Goal: Transaction & Acquisition: Purchase product/service

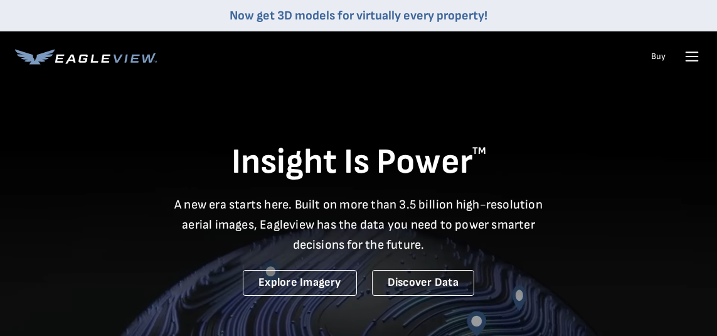
click at [694, 56] on icon at bounding box center [692, 56] width 12 height 0
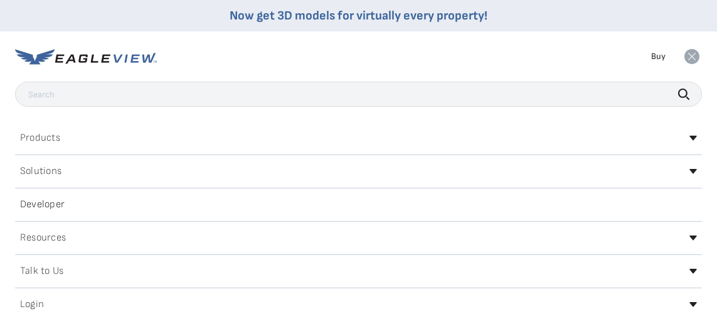
click at [694, 54] on rect at bounding box center [692, 56] width 20 height 20
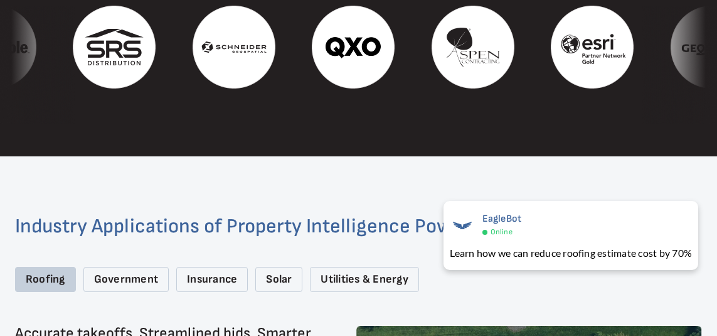
scroll to position [1595, 0]
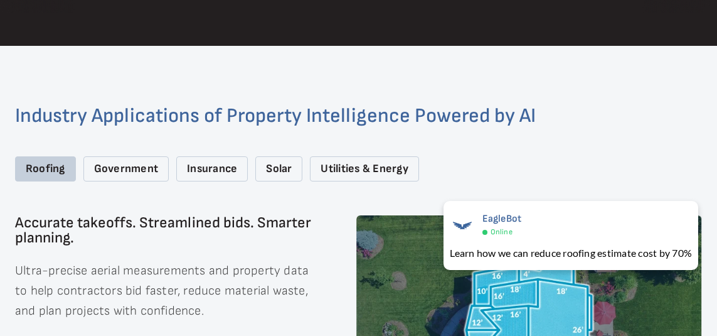
click at [50, 176] on div "Roofing" at bounding box center [45, 169] width 61 height 26
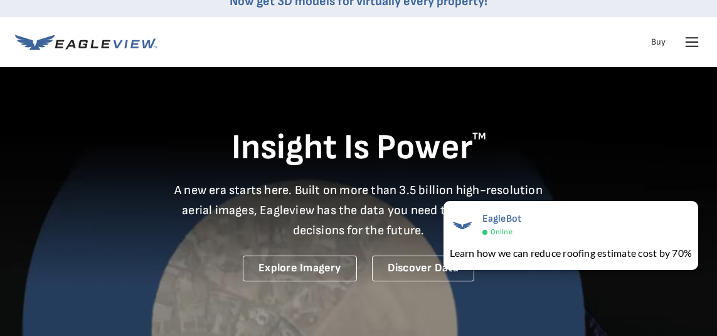
scroll to position [0, 0]
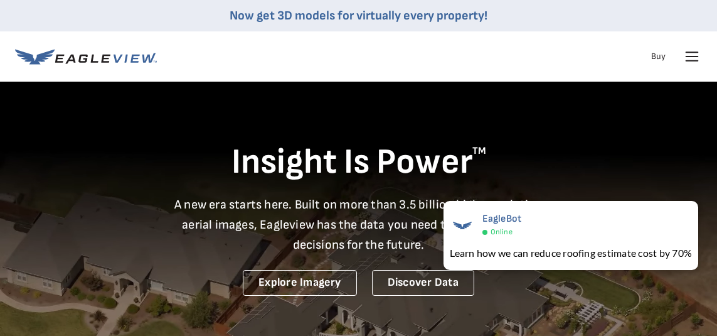
click at [660, 58] on link "Buy" at bounding box center [658, 56] width 14 height 11
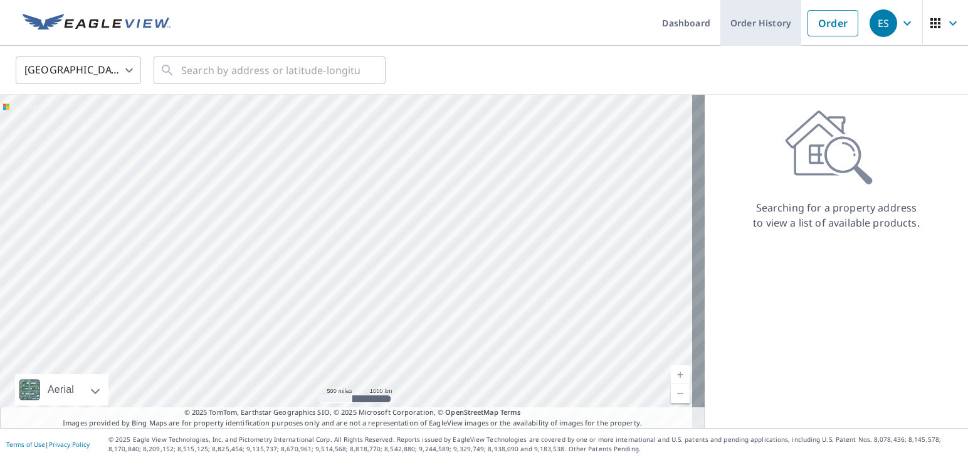
click at [756, 23] on link "Order History" at bounding box center [761, 23] width 81 height 46
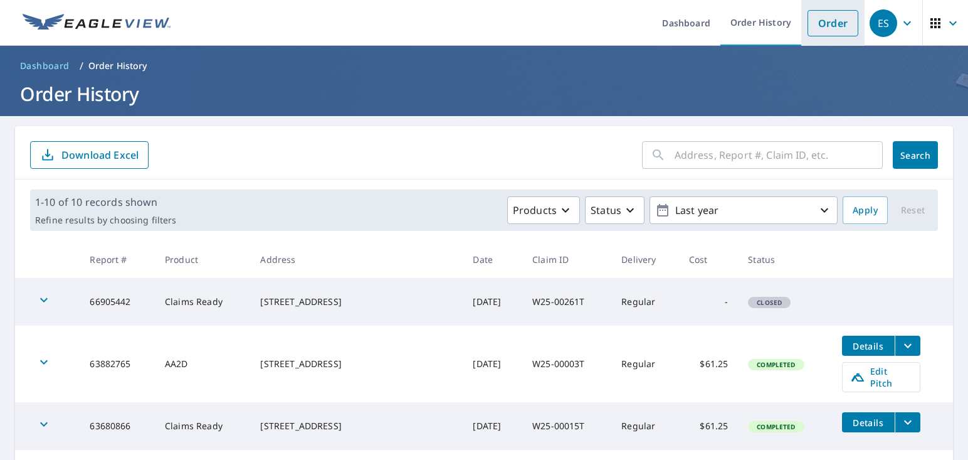
click at [808, 16] on link "Order" at bounding box center [833, 23] width 51 height 26
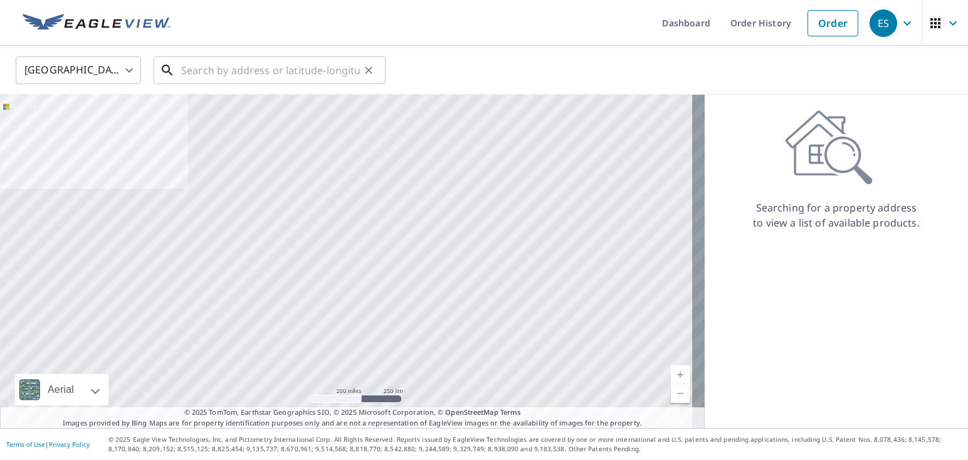
click at [196, 68] on input "text" at bounding box center [270, 70] width 179 height 35
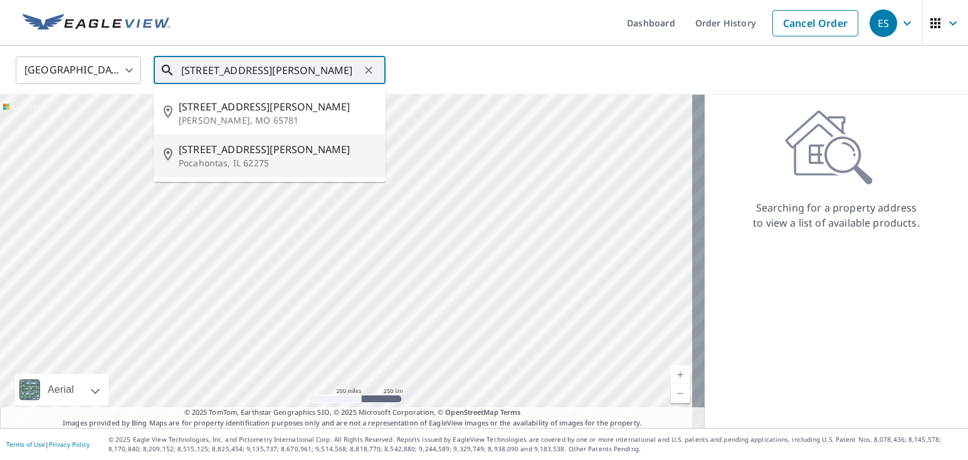
click at [214, 146] on span "205 Willey St" at bounding box center [277, 149] width 197 height 15
type input "205 Willey St Pocahontas, IL 62275"
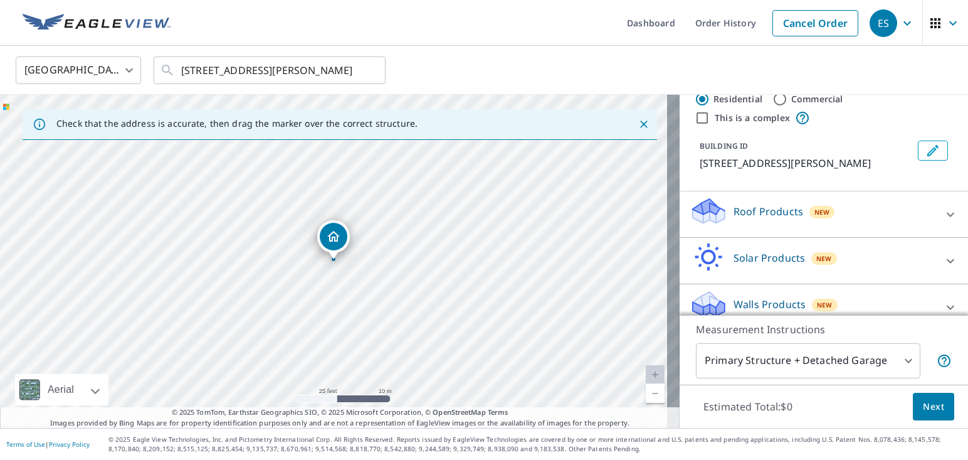
scroll to position [50, 0]
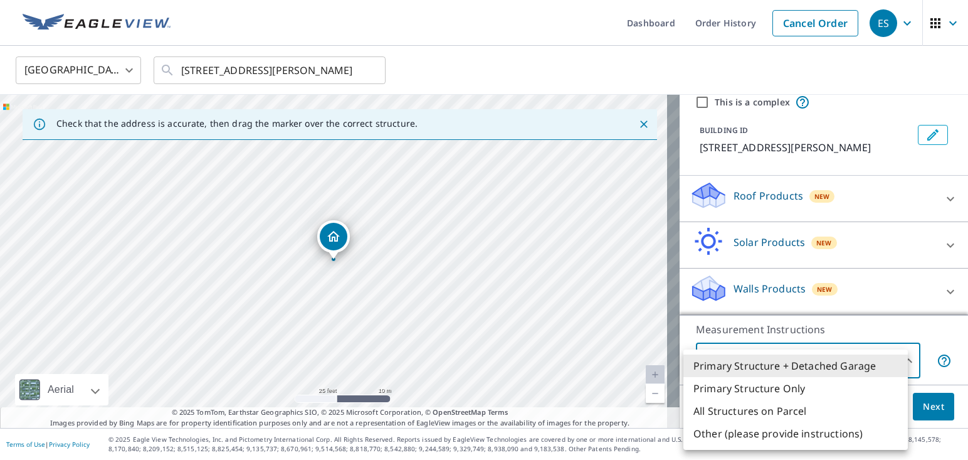
click at [898, 357] on body "ES ES Dashboard Order History Cancel Order ES United States US ​ 205 Willey St …" at bounding box center [484, 230] width 968 height 460
click at [803, 386] on li "Primary Structure Only" at bounding box center [796, 388] width 225 height 23
type input "2"
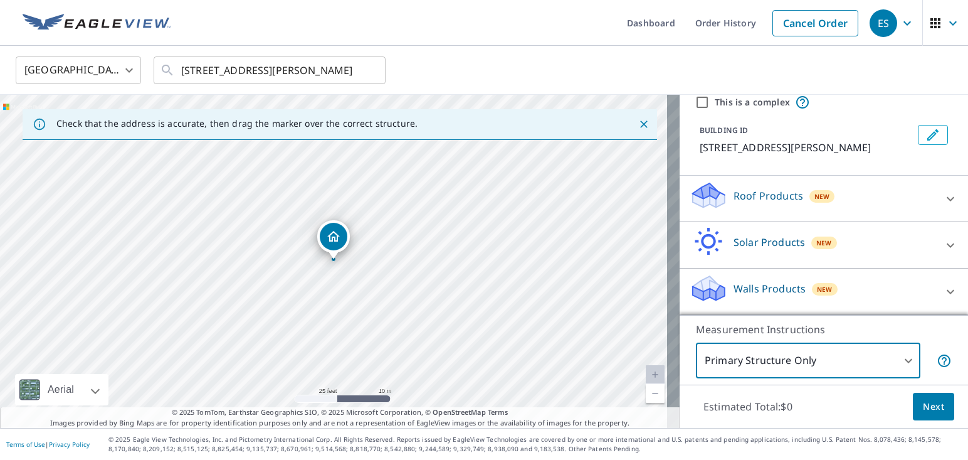
click at [947, 196] on icon at bounding box center [951, 198] width 8 height 4
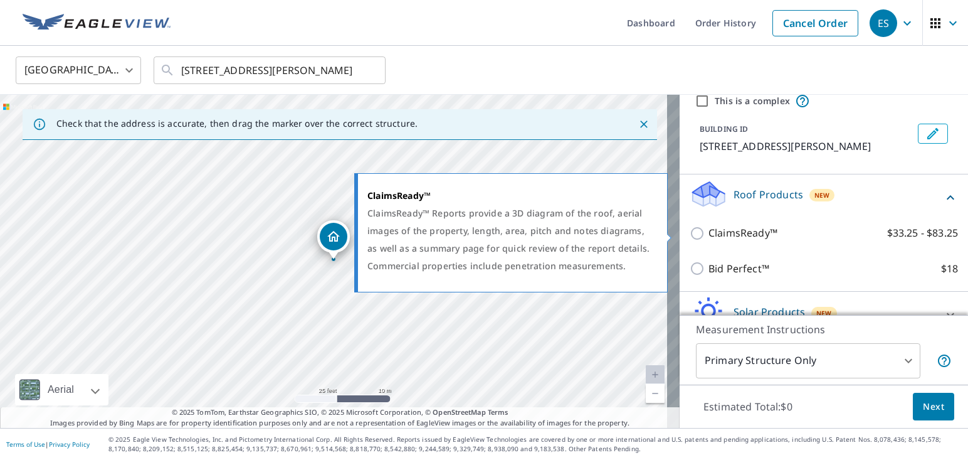
click at [690, 235] on input "ClaimsReady™ $33.25 - $83.25" at bounding box center [699, 233] width 19 height 15
checkbox input "true"
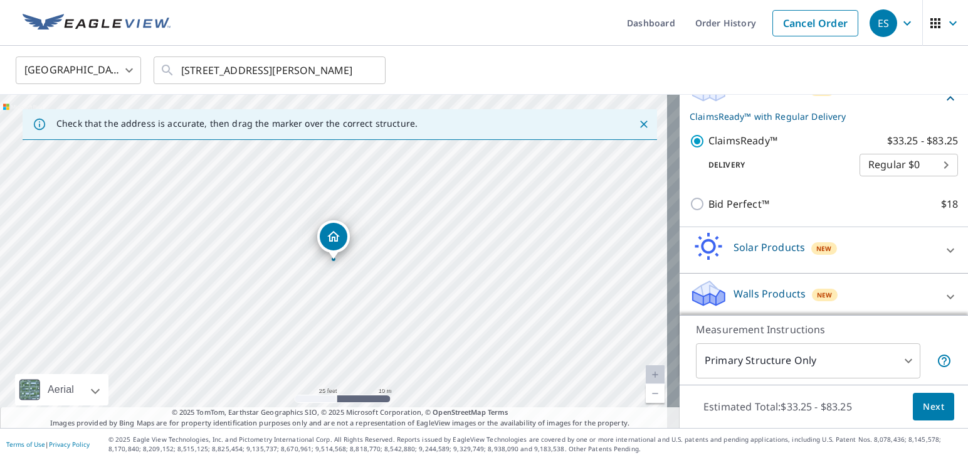
scroll to position [162, 0]
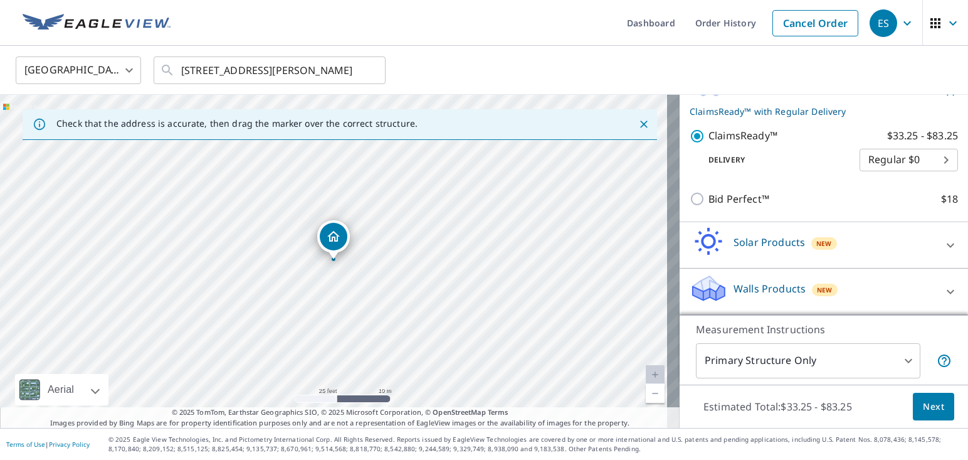
click at [924, 405] on span "Next" at bounding box center [933, 407] width 21 height 16
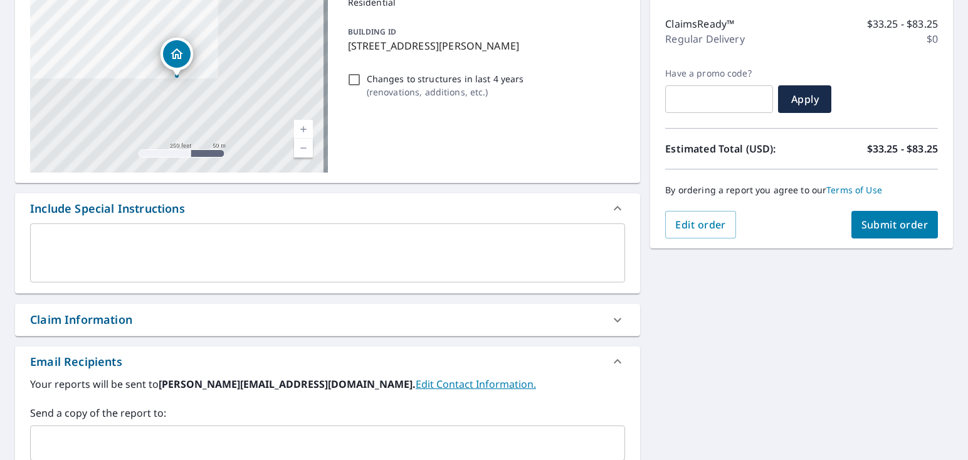
scroll to position [167, 0]
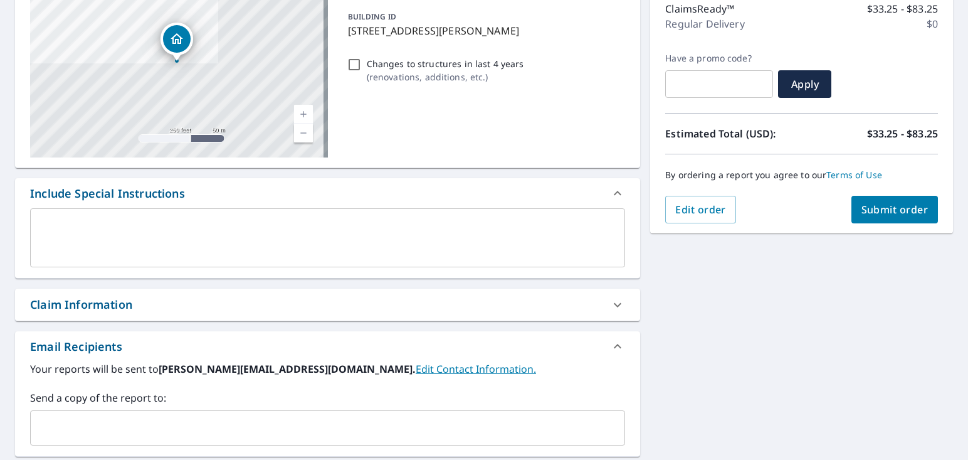
click at [179, 244] on textarea at bounding box center [328, 238] width 578 height 36
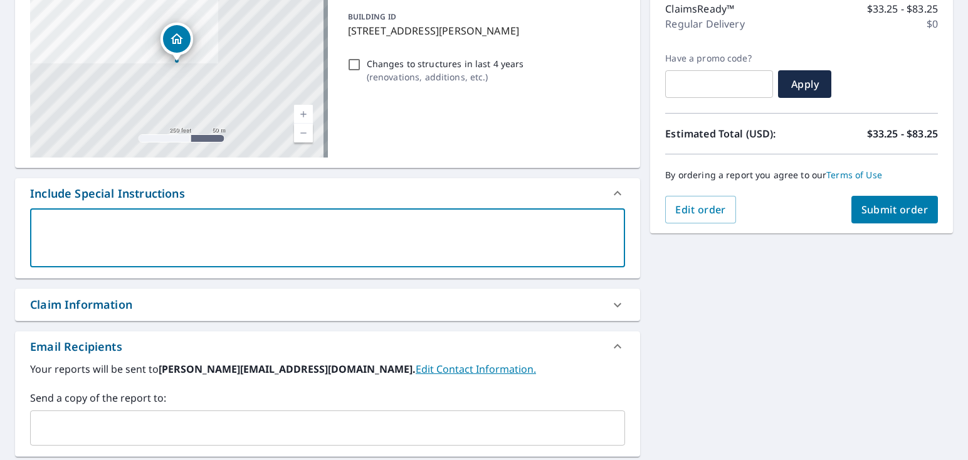
type textarea "P"
type textarea "x"
type textarea "Pl"
type textarea "x"
type textarea "Ple"
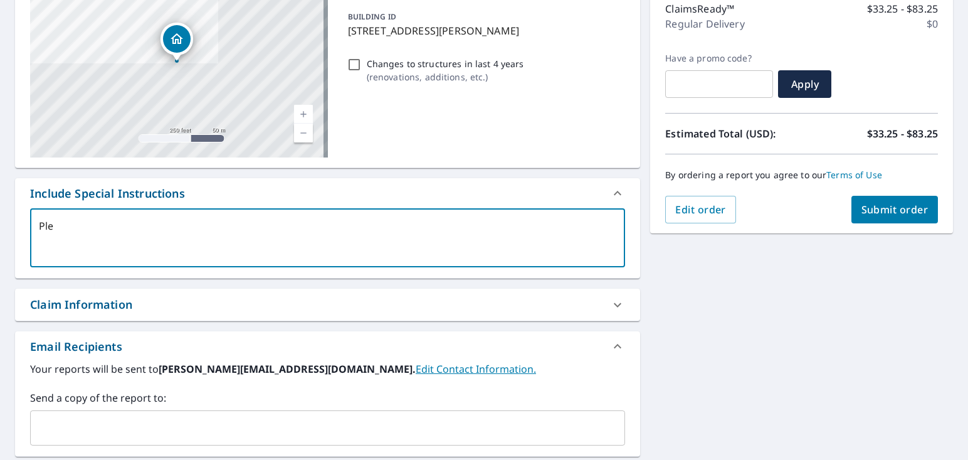
type textarea "x"
type textarea "Plea"
type textarea "x"
type textarea "Pleas"
type textarea "x"
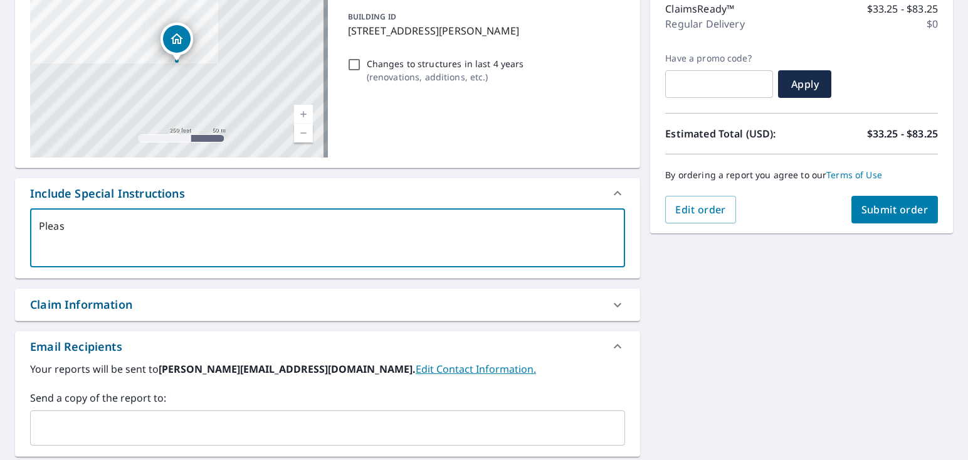
type textarea "Please"
type textarea "x"
type textarea "Please"
type textarea "x"
type textarea "Please e"
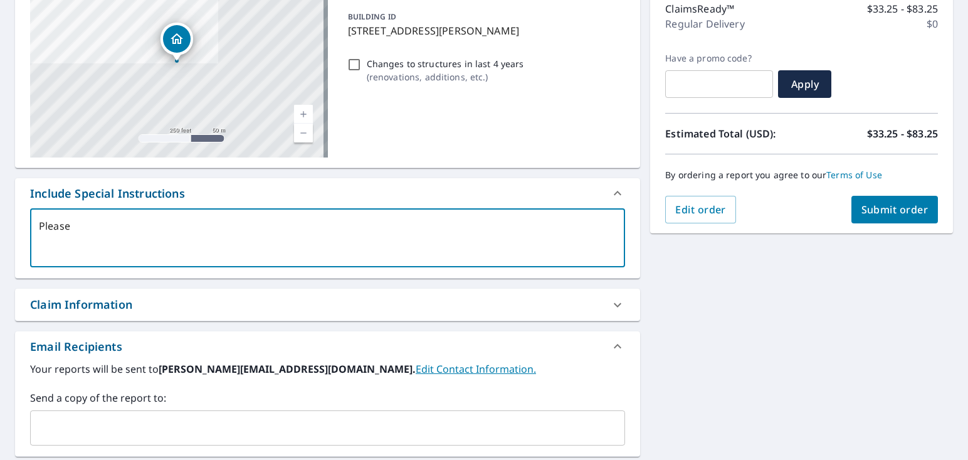
type textarea "x"
type textarea "Please ex"
type textarea "x"
type textarea "Please exc"
type textarea "x"
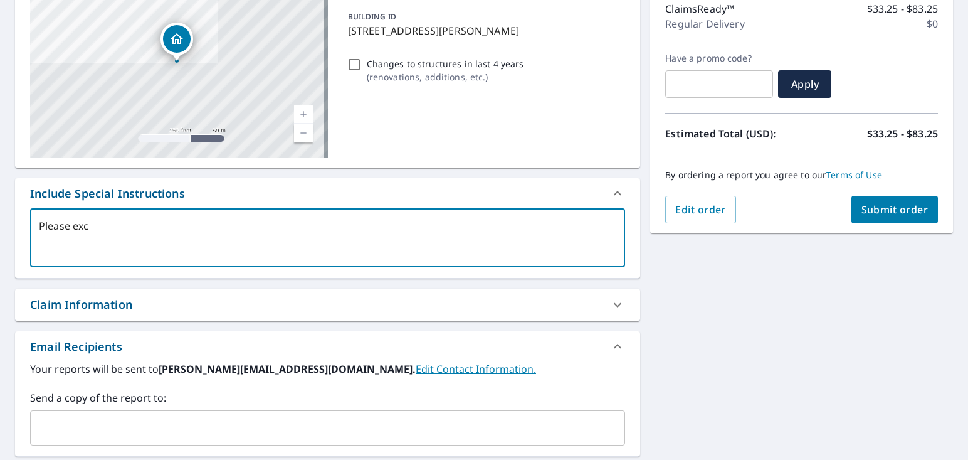
type textarea "Please excl"
type textarea "x"
type textarea "Please exclu"
type textarea "x"
type textarea "Please exclud"
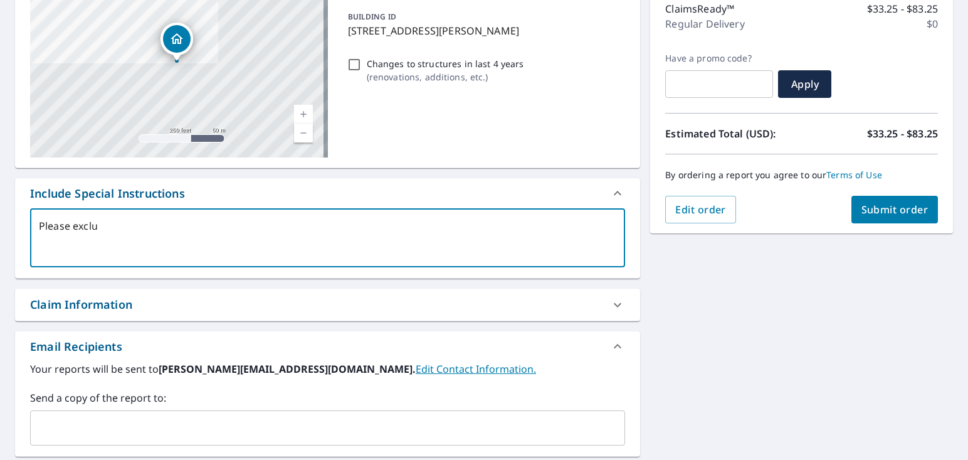
type textarea "x"
type textarea "Please exclude"
type textarea "x"
type textarea "Please exclude"
type textarea "x"
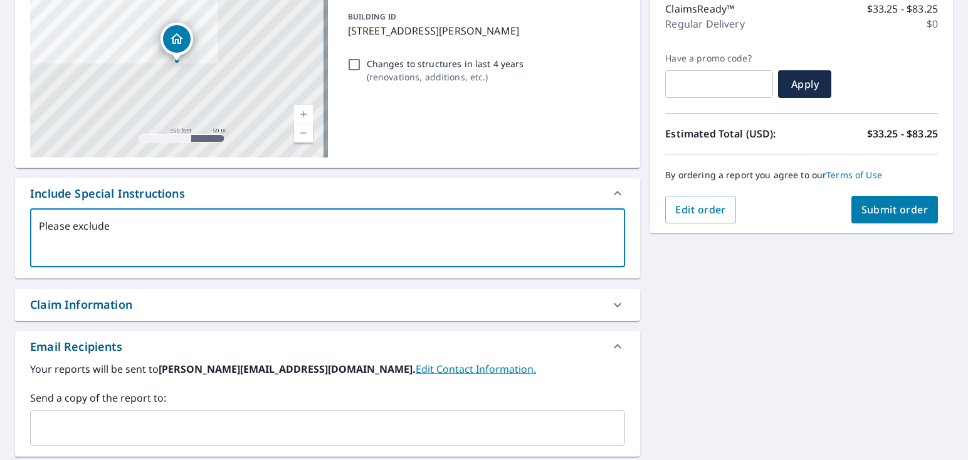
type textarea "Please exclude t"
type textarea "x"
type textarea "Please exclude th"
type textarea "x"
type textarea "Please exclude the"
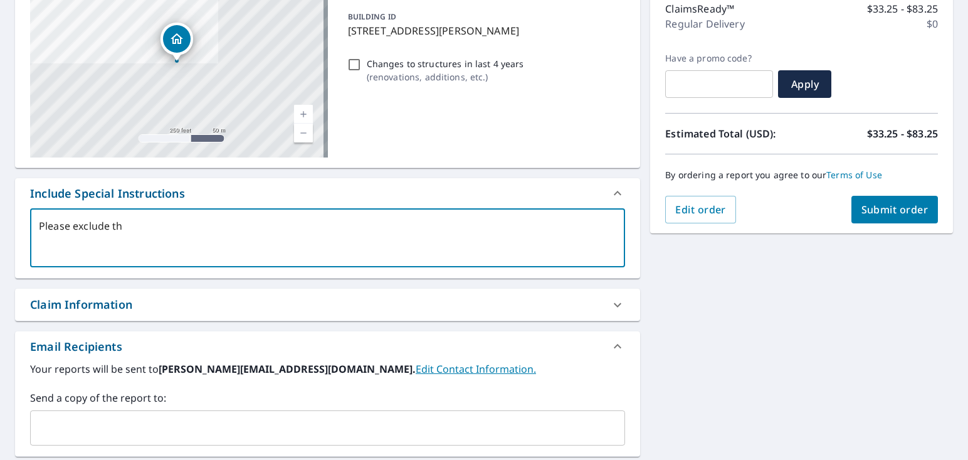
type textarea "x"
type textarea "Please exclude theh"
type textarea "x"
type textarea "Please exclude theh"
type textarea "x"
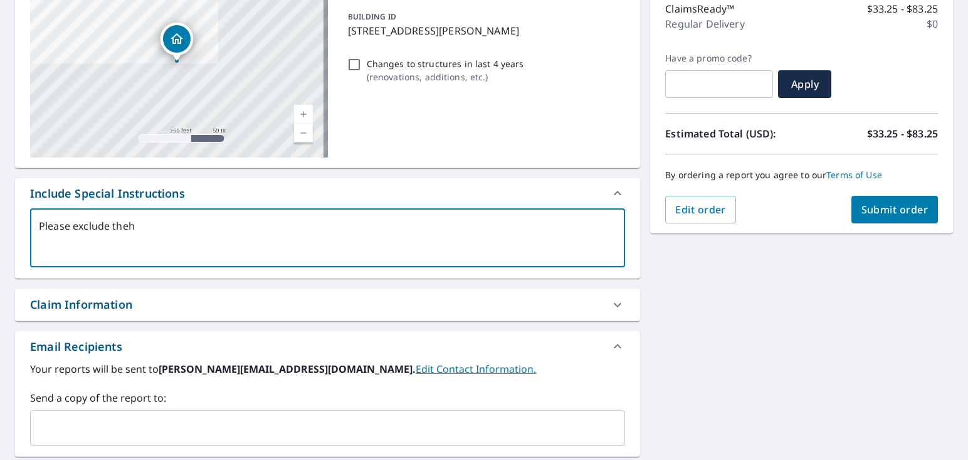
type textarea "Please exclude theh"
type textarea "x"
type textarea "Please exclude the"
type textarea "x"
type textarea "Please exclude th"
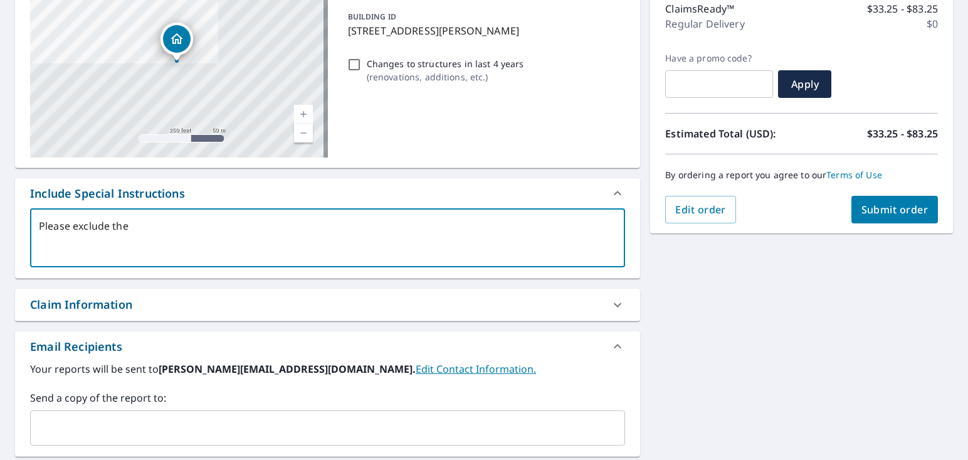
type textarea "x"
type textarea "Please exclude the"
type textarea "x"
type textarea "Please exclude the"
type textarea "x"
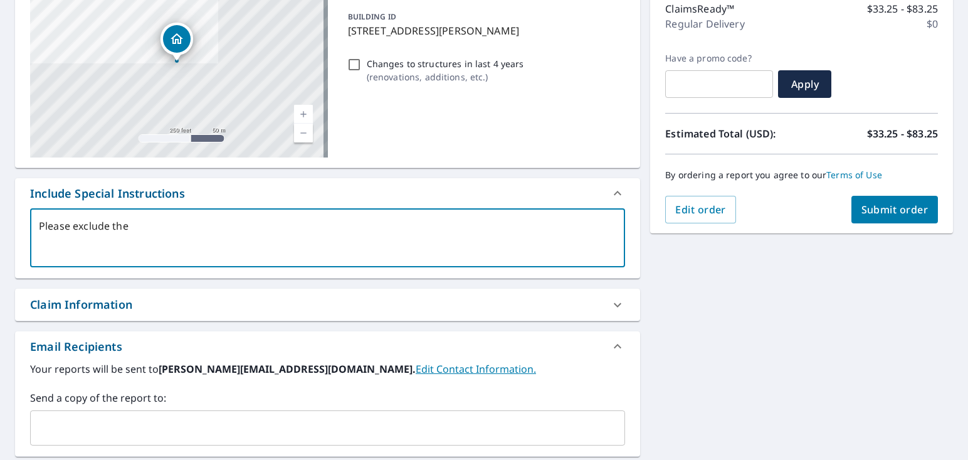
type textarea "Please exclude the B"
type textarea "x"
type textarea "Please exclude the Bl"
type textarea "x"
type textarea "Please exclude the Bla"
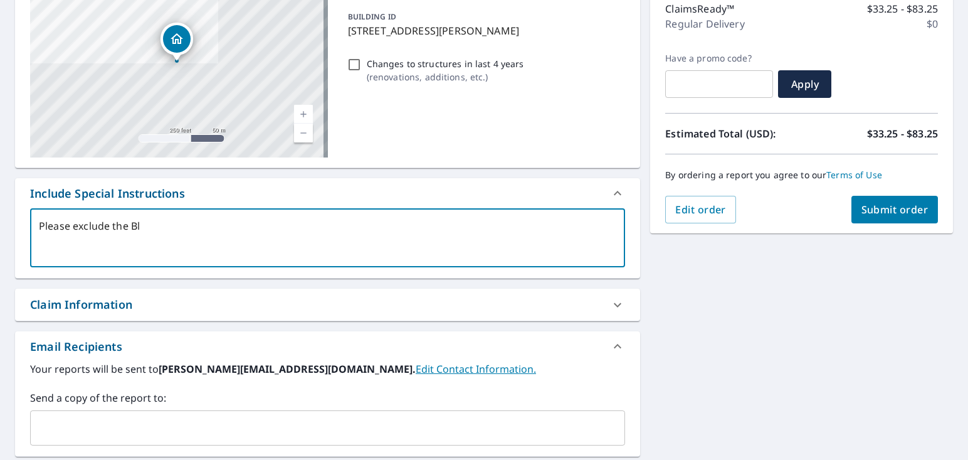
type textarea "x"
type textarea "Please exclude the Blac"
type textarea "x"
type textarea "Please exclude the Black"
type textarea "x"
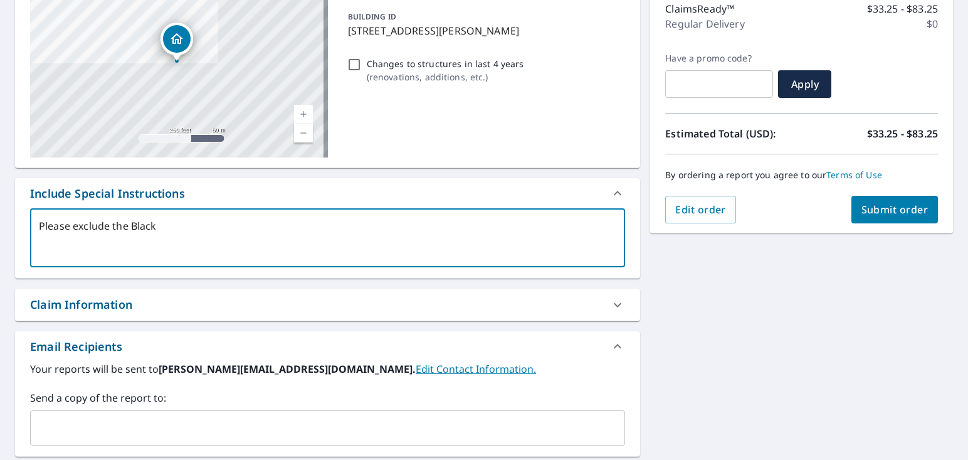
type textarea "Please exclude the Black"
type textarea "x"
type textarea "Please exclude the Black R"
type textarea "x"
type textarea "Please exclude the Black Ru"
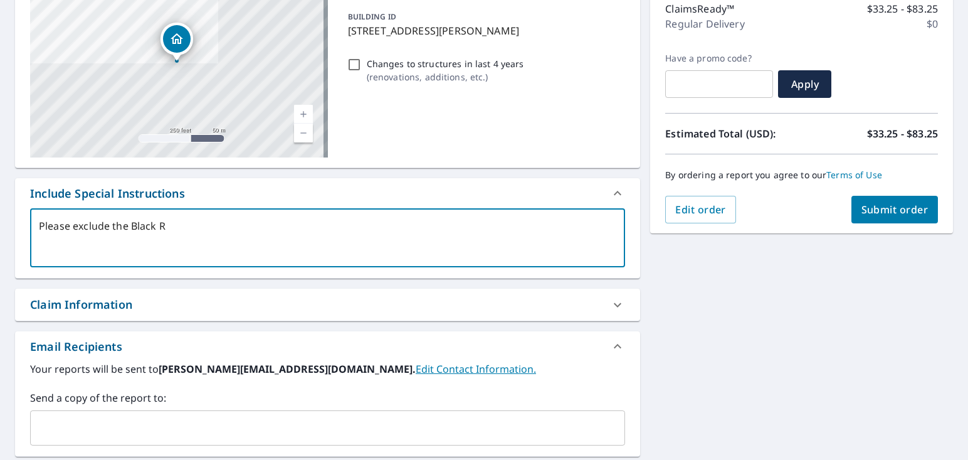
type textarea "x"
type textarea "Please exclude the Black Rub"
type textarea "x"
type textarea "Please exclude the Black Rubb"
type textarea "x"
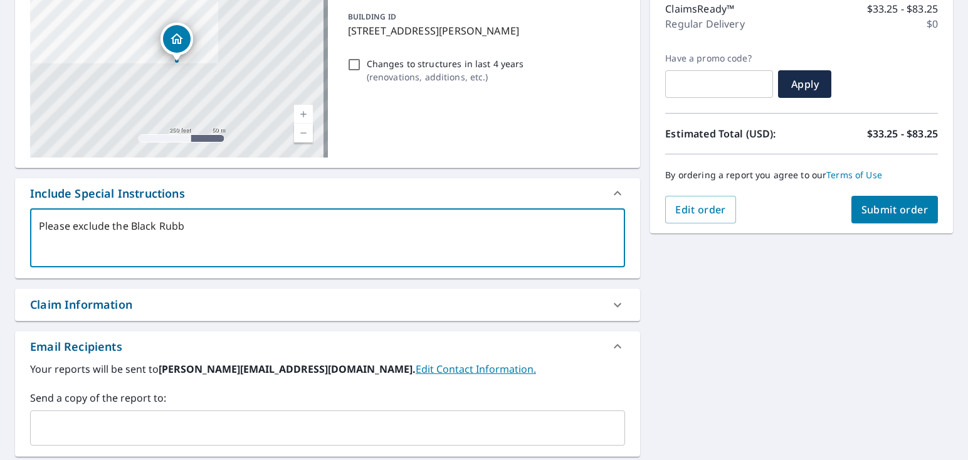
type textarea "Please exclude the Black Rubbe"
type textarea "x"
type textarea "Please exclude the Black Rubber"
type textarea "x"
type textarea "Please exclude the Black Rubber"
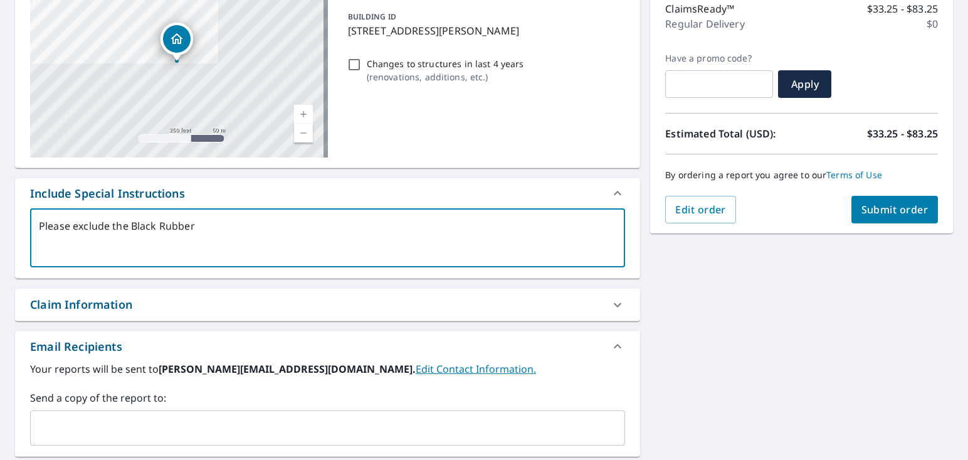
type textarea "x"
type textarea "Please exclude the Black Rubber R"
type textarea "x"
type textarea "Please exclude the Black Rubber Ro"
type textarea "x"
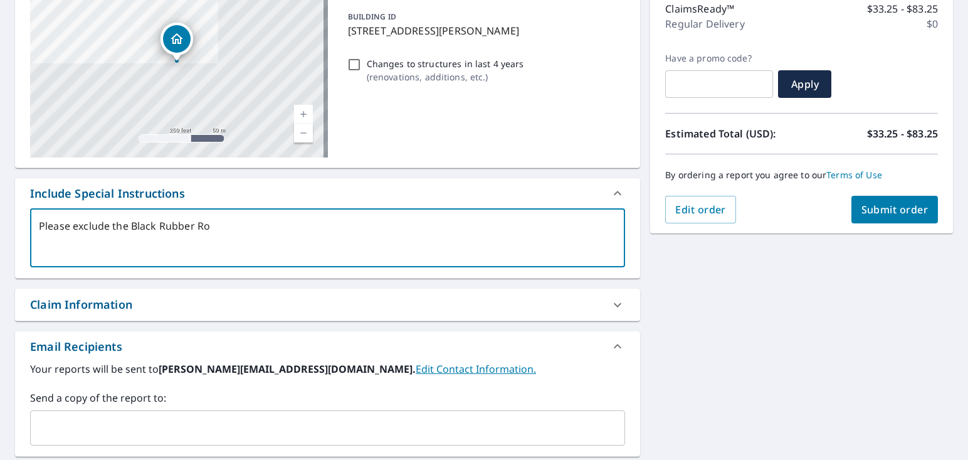
type textarea "Please exclude the Black Rubber Roo"
type textarea "x"
type textarea "Please exclude the Black Rubber Roof"
type textarea "x"
type textarea "Please exclude the Black Rubber Roof"
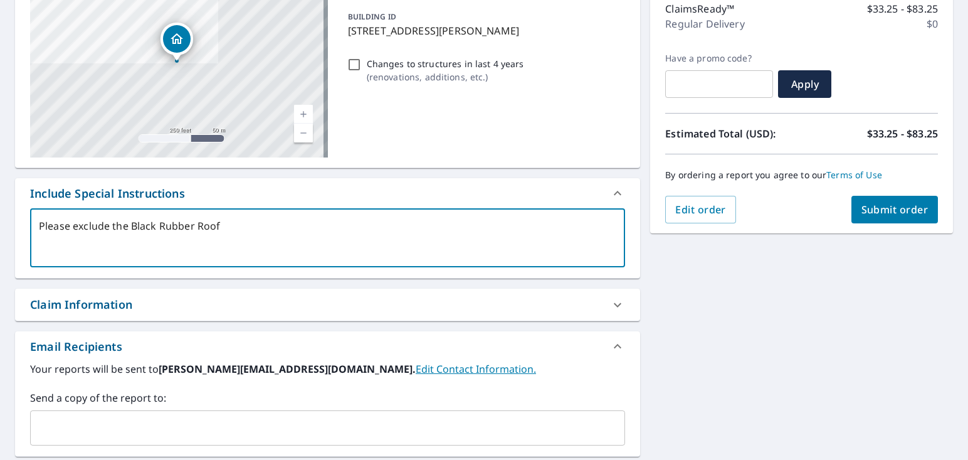
type textarea "x"
type textarea "Please exclude the Black Rubber Roof s"
type textarea "x"
type textarea "Please exclude the Black Rubber Roof se"
type textarea "x"
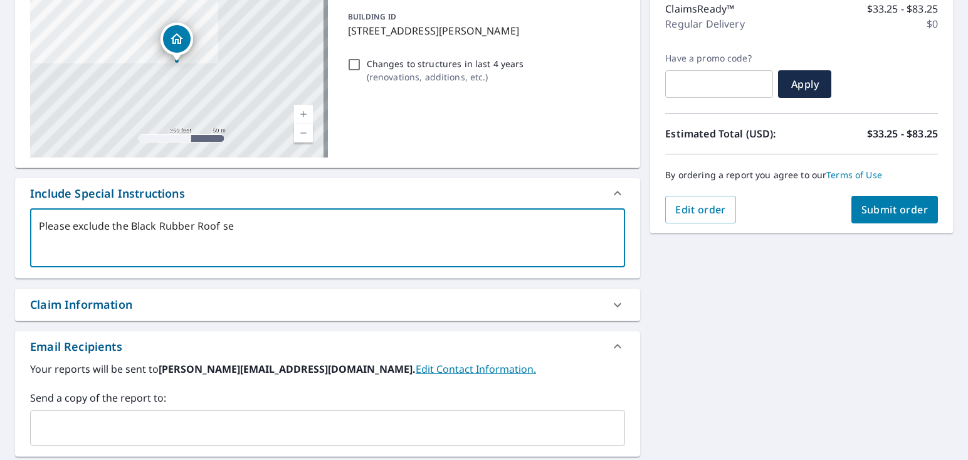
type textarea "Please exclude the Black Rubber Roof set"
type textarea "x"
type textarea "Please exclude the Black Rubber Roof seti"
type textarea "x"
type textarea "Please exclude the Black Rubber Roof setio"
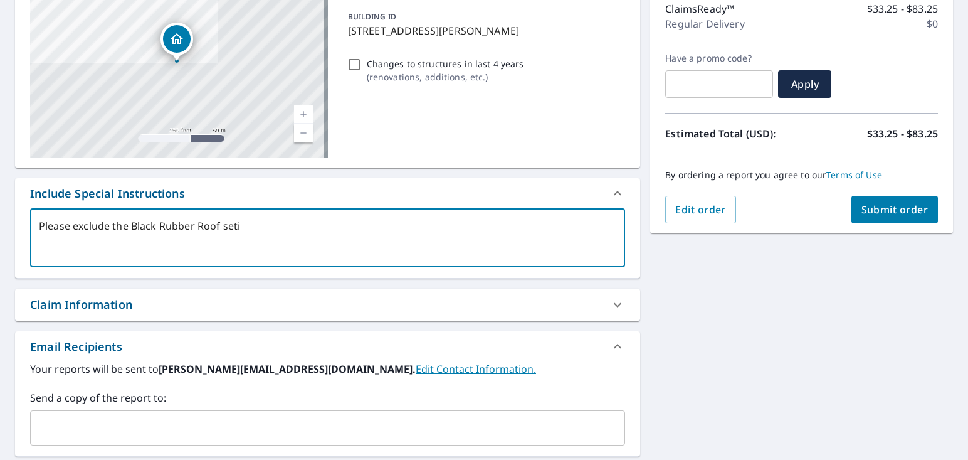
type textarea "x"
type textarea "Please exclude the Black Rubber Roof setion"
type textarea "x"
type textarea "Please exclude the Black Rubber Roof setion"
type textarea "x"
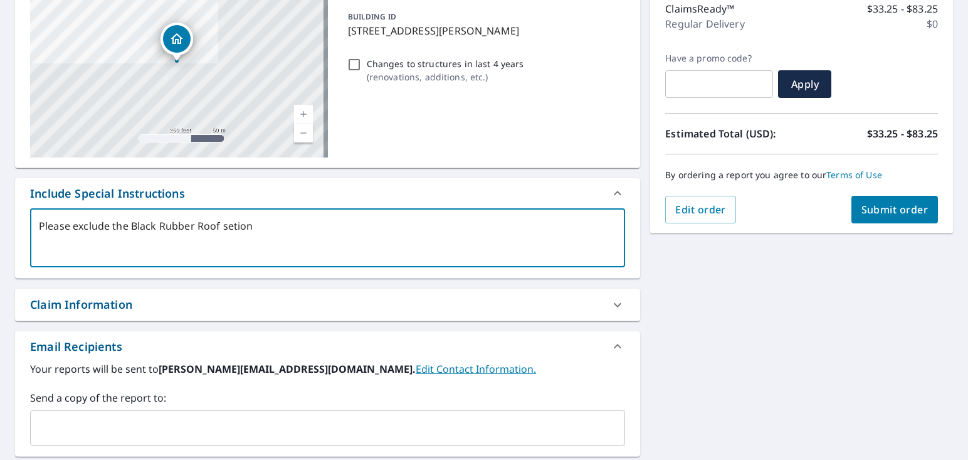
type textarea "Please exclude the Black Rubber Roof setion"
type textarea "x"
type textarea "Please exclude the Black Rubber Roof setio"
type textarea "x"
type textarea "Please exclude the Black Rubber Roof seti"
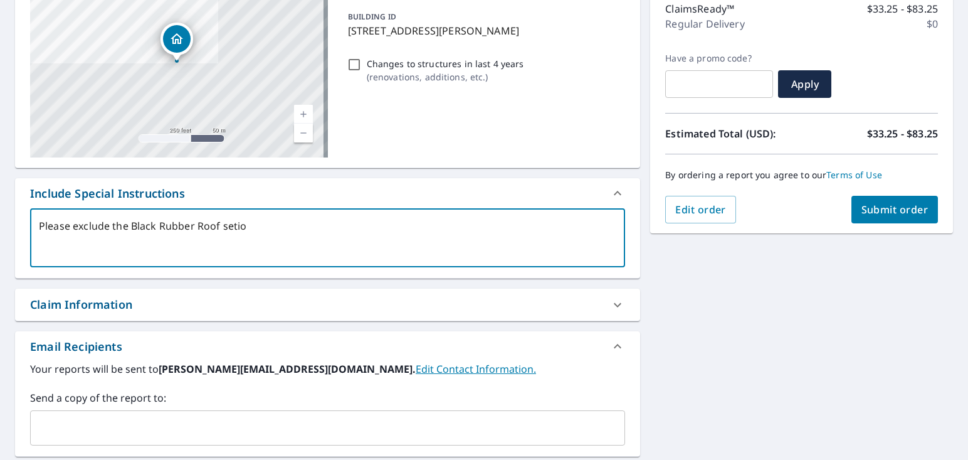
type textarea "x"
type textarea "Please exclude the Black Rubber Roof set"
type textarea "x"
type textarea "Please exclude the Black Rubber Roof se"
type textarea "x"
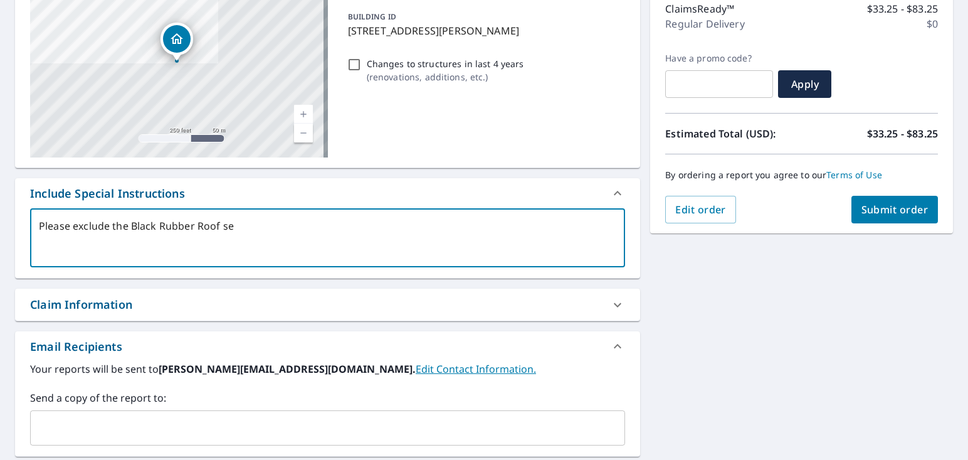
type textarea "Please exclude the Black Rubber Roof s"
type textarea "x"
type textarea "Please exclude the Black Rubber Roof se"
type textarea "x"
type textarea "Please exclude the Black Rubber Roof sec"
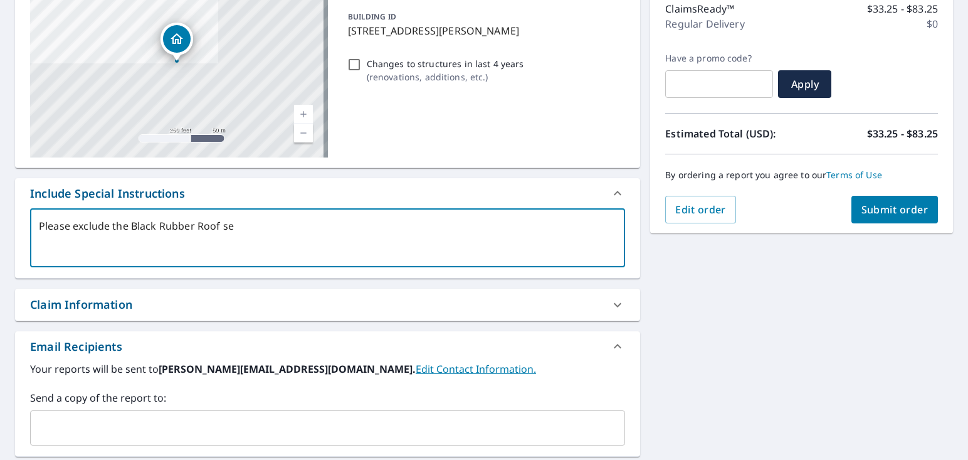
type textarea "x"
type textarea "Please exclude the Black Rubber Roof sect"
type textarea "x"
type textarea "Please exclude the Black Rubber Roof secti"
type textarea "x"
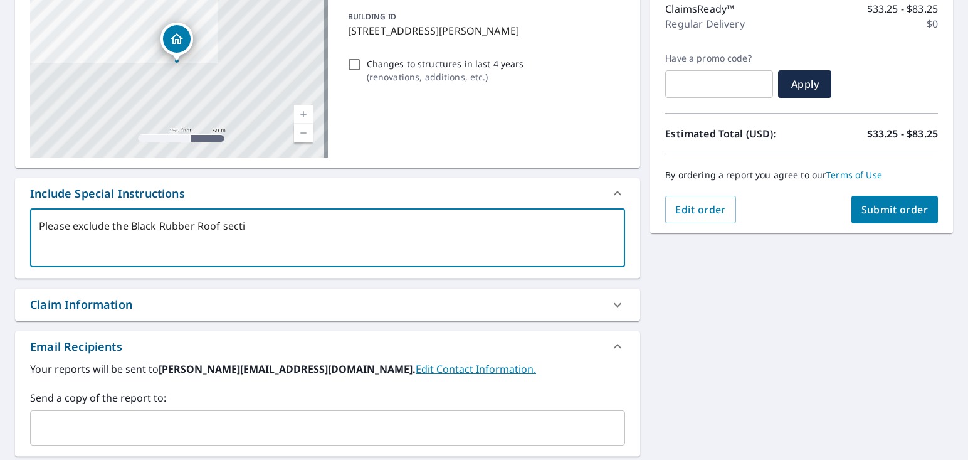
type textarea "Please exclude the Black Rubber Roof sectio"
type textarea "x"
type textarea "Please exclude the Black Rubber Roof section"
type textarea "x"
type textarea "Please exclude the Black Rubber Roof section"
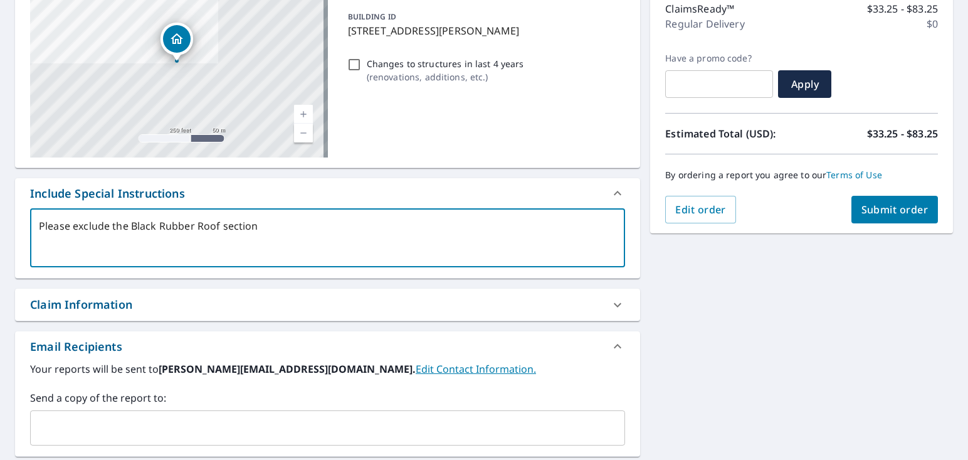
type textarea "x"
type textarea "Please exclude the Black Rubber Roof section f"
type textarea "x"
type textarea "Please exclude the Black Rubber Roof section fr"
type textarea "x"
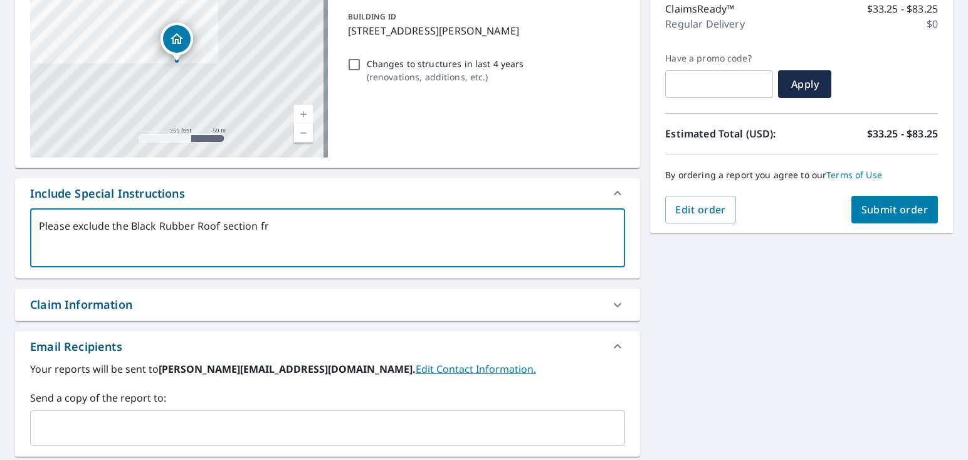
type textarea "Please exclude the Black Rubber Roof section fro"
type textarea "x"
type textarea "Please exclude the Black Rubber Roof section from"
type textarea "x"
type textarea "Please exclude the Black Rubber Roof section from"
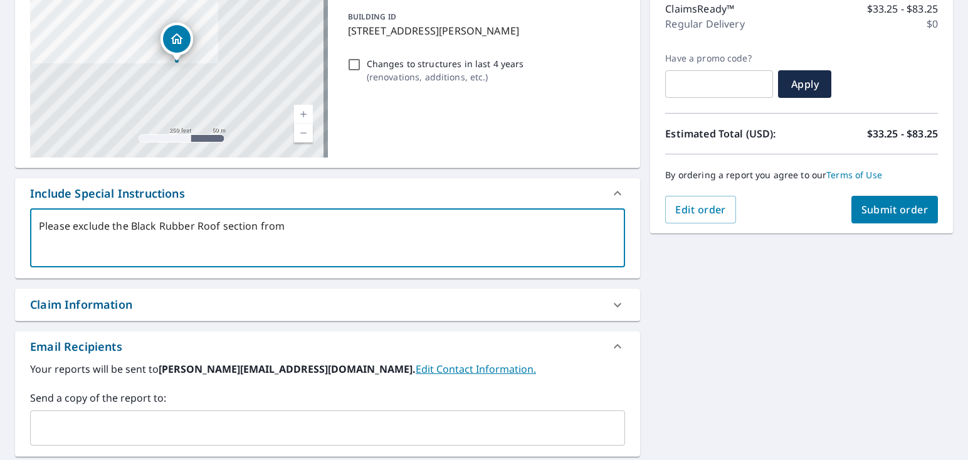
type textarea "x"
type textarea "Please exclude the Black Rubber Roof section from t"
type textarea "x"
type textarea "Please exclude the Black Rubber Roof section from th"
type textarea "x"
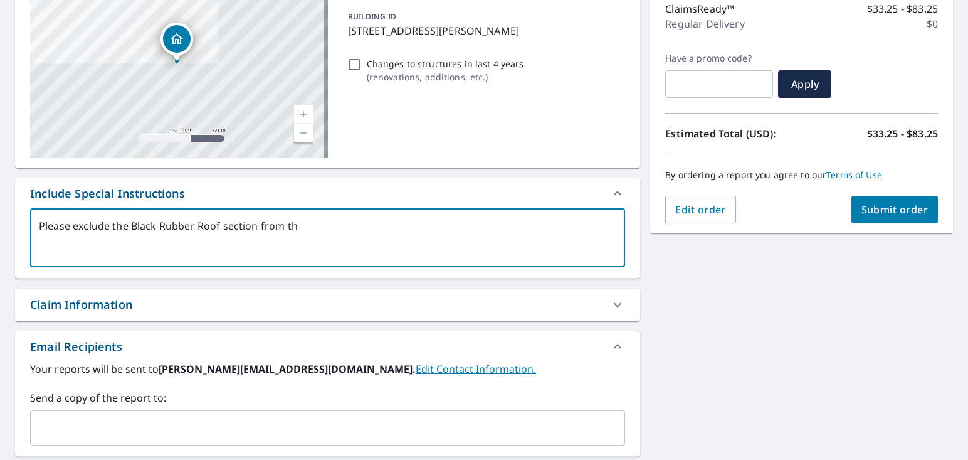
type textarea "Please exclude the Black Rubber Roof section from the"
type textarea "x"
type textarea "Please exclude the Black Rubber Roof section from the"
type textarea "x"
type textarea "Please exclude the Black Rubber Roof section from the t"
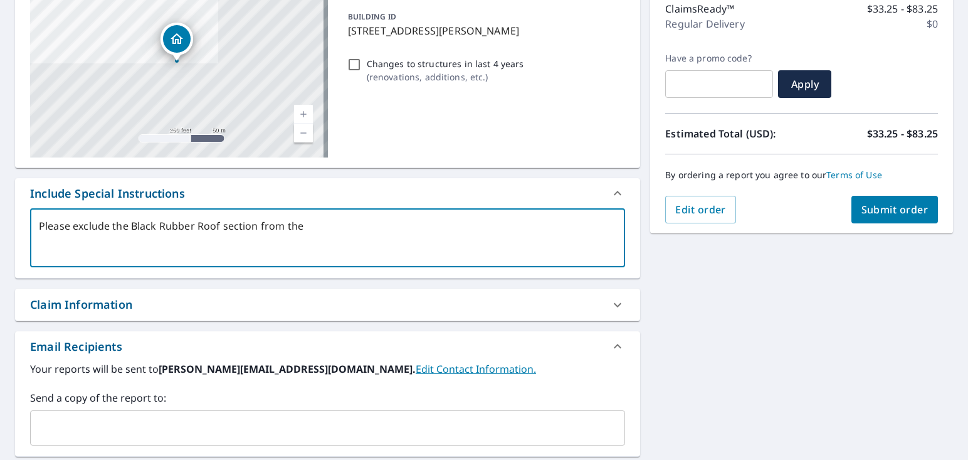
type textarea "x"
type textarea "Please exclude the Black Rubber Roof section from the to"
type textarea "x"
type textarea "Please exclude the Black Rubber Roof section from the tot"
type textarea "x"
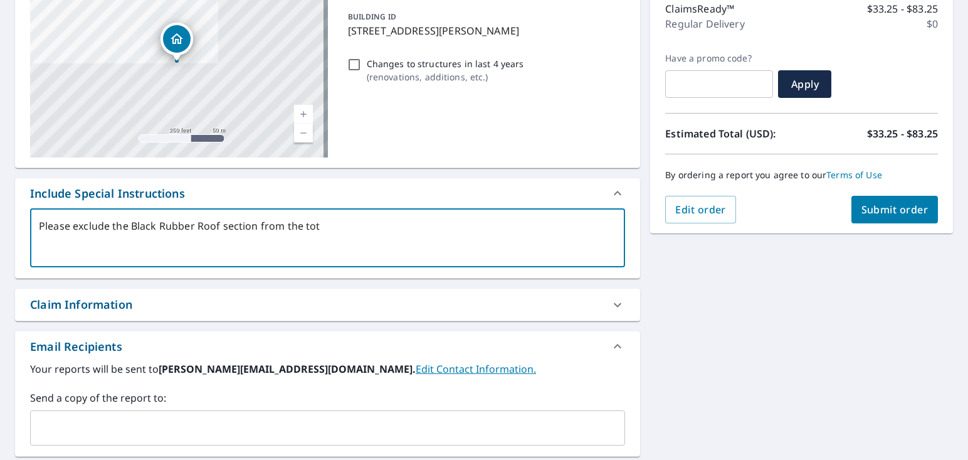
type textarea "Please exclude the Black Rubber Roof section from the tota"
type textarea "x"
type textarea "Please exclude the Black Rubber Roof section from the totan"
type textarea "x"
type textarea "Please exclude the Black Rubber Roof section from the tota"
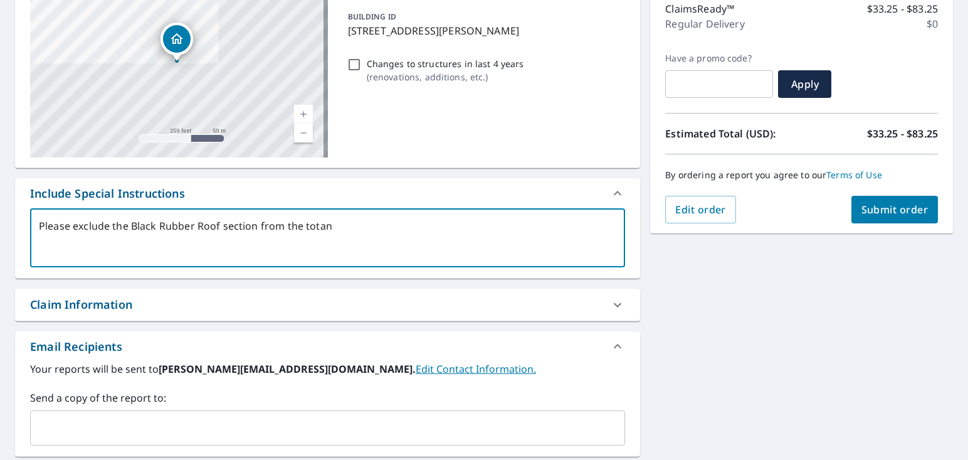
type textarea "x"
type textarea "Please exclude the Black Rubber Roof section from the totaa"
type textarea "x"
type textarea "Please exclude the Black Rubber Roof section from the totaal"
type textarea "x"
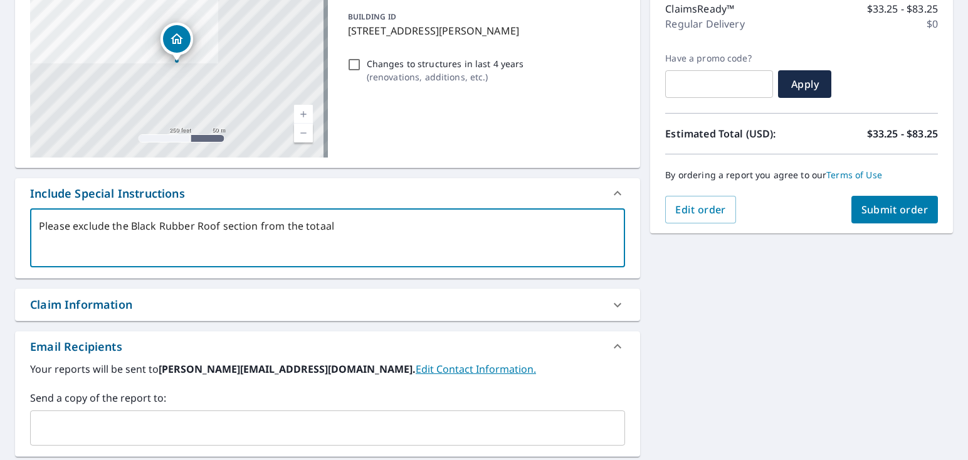
type textarea "Please exclude the Black Rubber Roof section from the totaal"
type textarea "x"
type textarea "Please exclude the Black Rubber Roof section from the totaal"
type textarea "x"
type textarea "Please exclude the Black Rubber Roof section from the totaa"
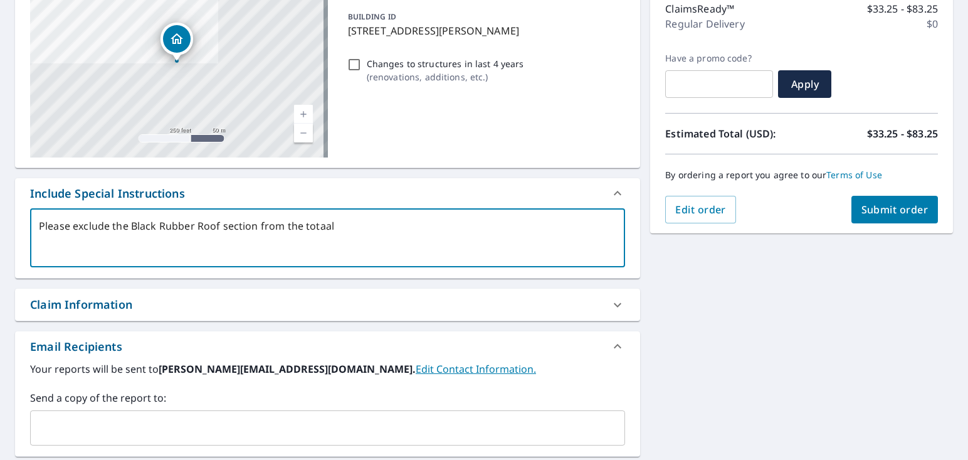
type textarea "x"
type textarea "Please exclude the Black Rubber Roof section from the tota"
type textarea "x"
type textarea "Please exclude the Black Rubber Roof section from the tot"
type textarea "x"
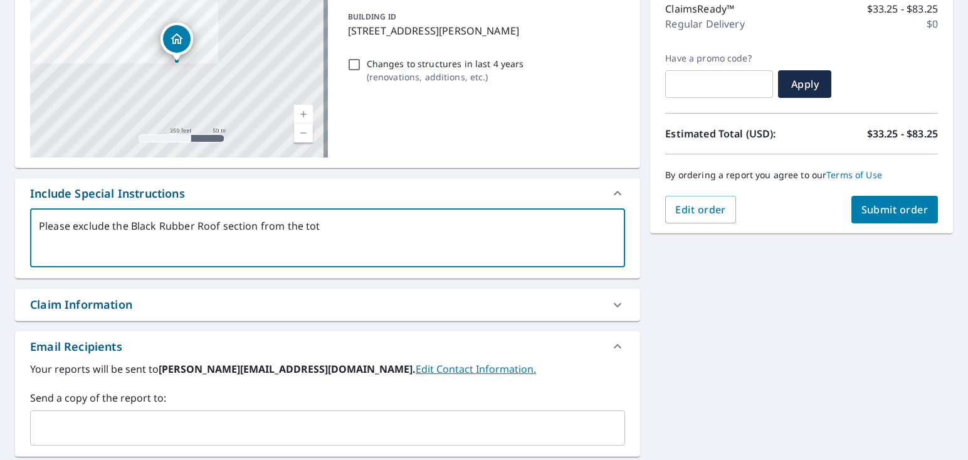
type textarea "Please exclude the Black Rubber Roof section from the tota"
type textarea "x"
type textarea "Please exclude the Black Rubber Roof section from the total"
type textarea "x"
type textarea "Please exclude the Black Rubber Roof section from the total"
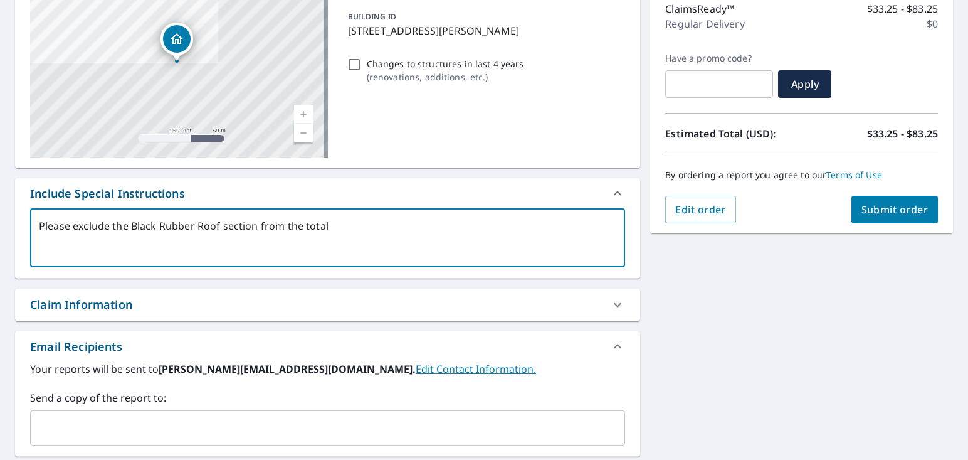
type textarea "x"
type textarea "Please exclude the Black Rubber Roof section from the total"
type textarea "x"
type textarea "Please exclude the Black Rubber Roof section from the tota"
type textarea "x"
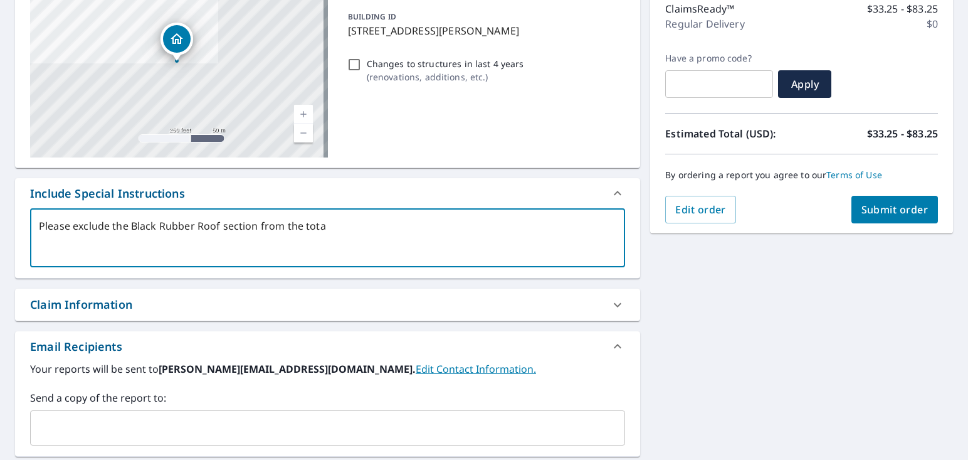
type textarea "Please exclude the Black Rubber Roof section from the tot"
type textarea "x"
type textarea "Please exclude the Black Rubber Roof section from the to"
type textarea "x"
type textarea "Please exclude the Black Rubber Roof section from the t"
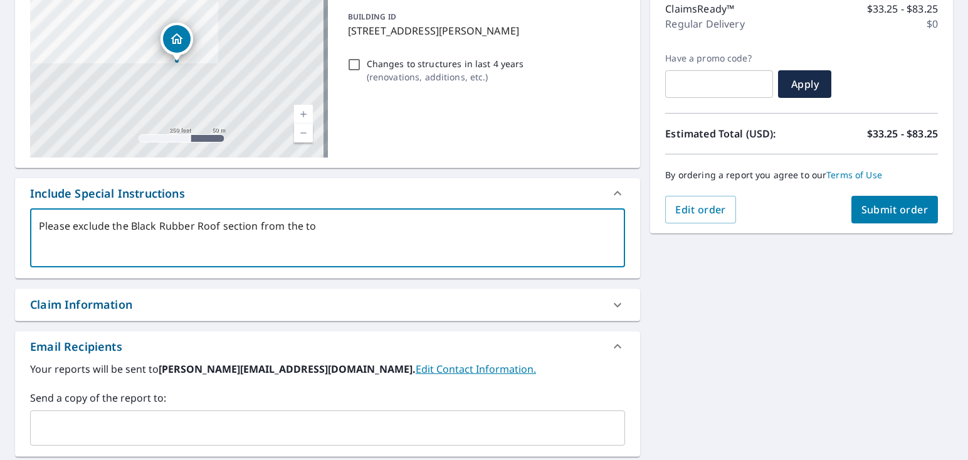
type textarea "x"
type textarea "Please exclude the Black Rubber Roof section from the"
type textarea "x"
type textarea "Please exclude the Black Rubber Roof section from the"
type textarea "x"
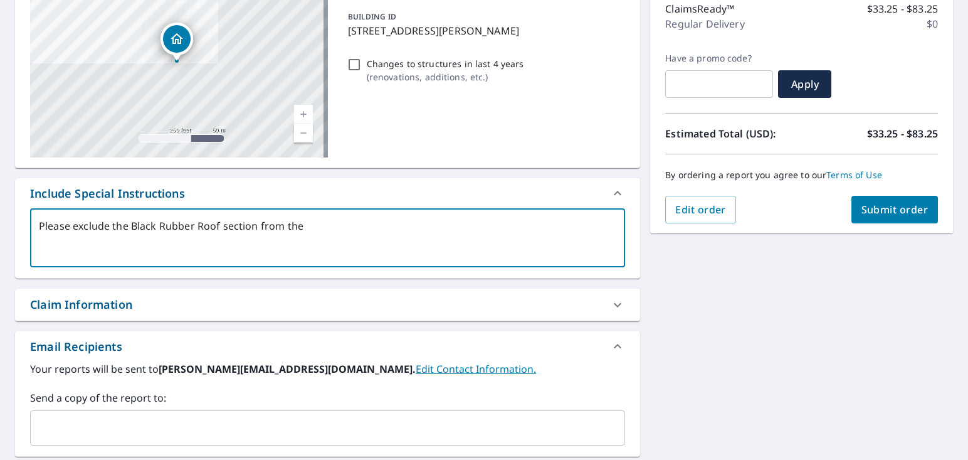
type textarea "Please exclude the Black Rubber Roof section from th"
type textarea "x"
type textarea "Please exclude the Black Rubber Roof section from t"
type textarea "x"
type textarea "Please exclude the Black Rubber Roof section from"
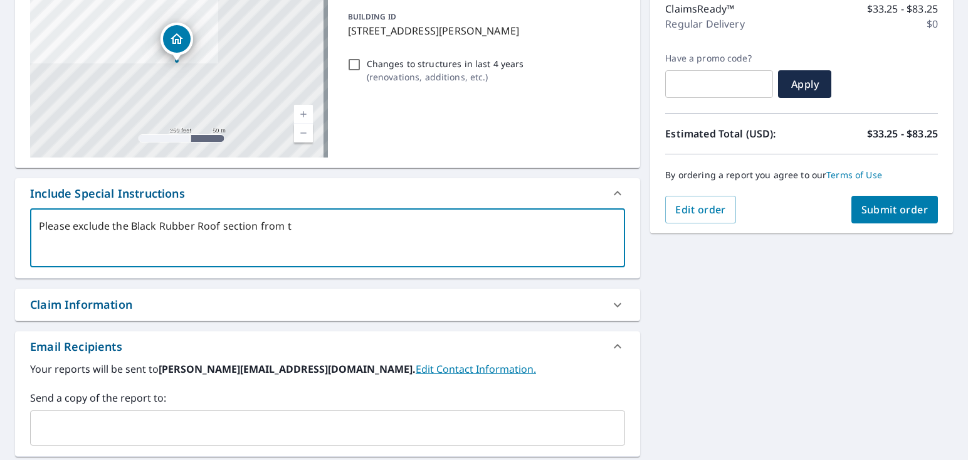
type textarea "x"
type textarea "Please exclude the Black Rubber Roof section from"
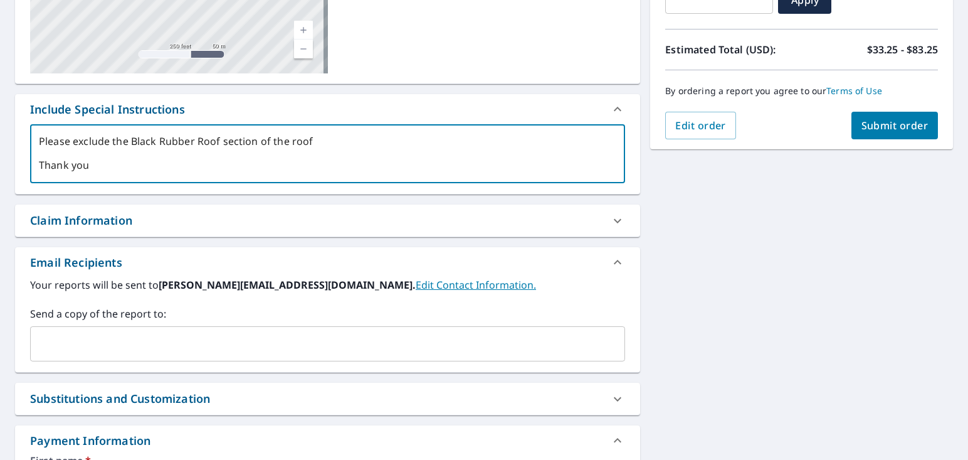
scroll to position [334, 0]
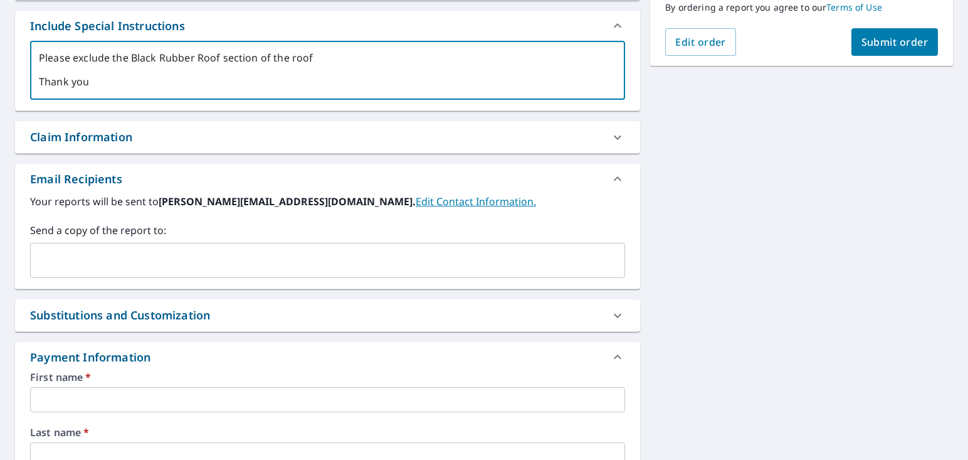
click at [616, 132] on icon at bounding box center [617, 137] width 15 height 15
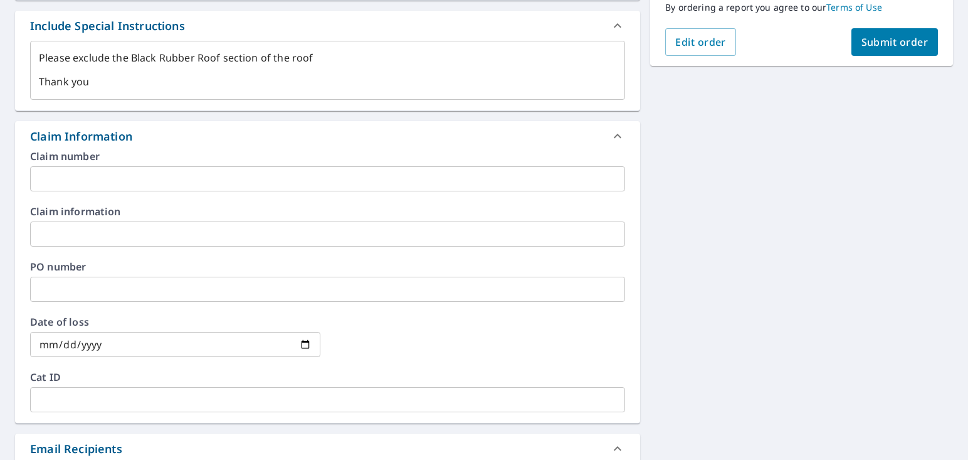
drag, startPoint x: 201, startPoint y: 184, endPoint x: 223, endPoint y: 174, distance: 24.1
click at [201, 184] on input "text" at bounding box center [327, 178] width 595 height 25
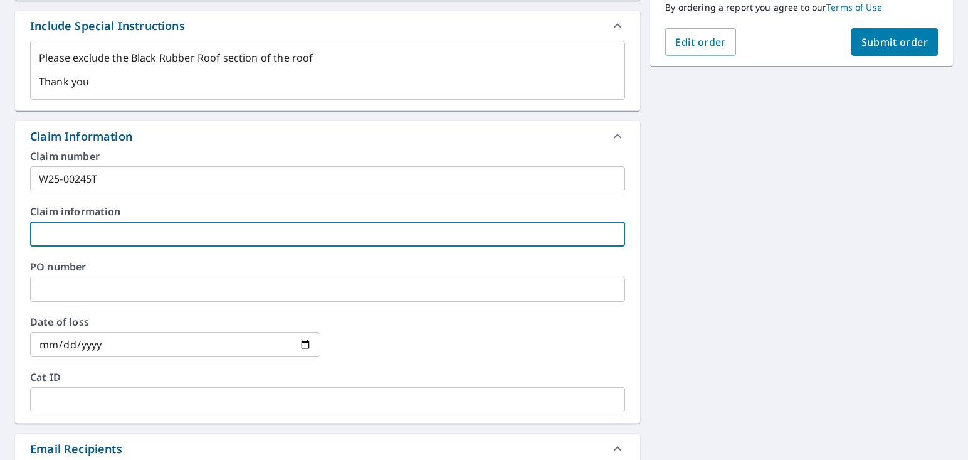
click at [144, 231] on input "text" at bounding box center [327, 233] width 595 height 25
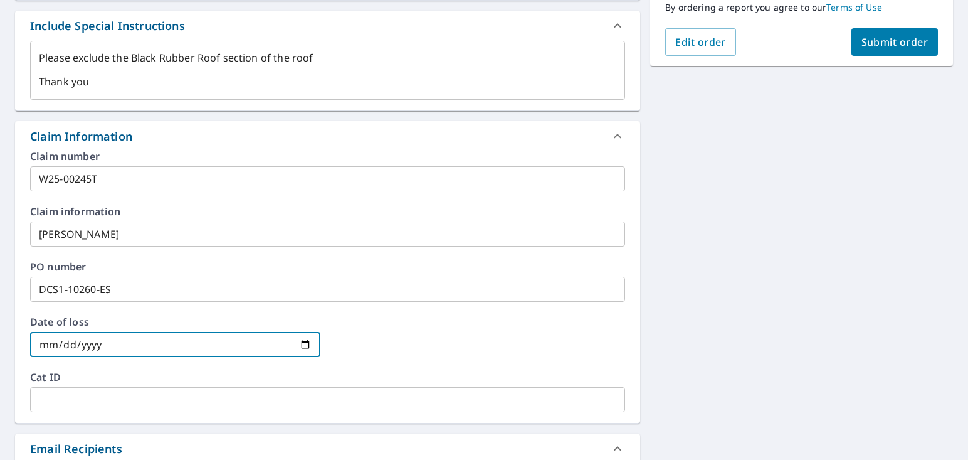
click at [294, 344] on input "date" at bounding box center [175, 344] width 290 height 25
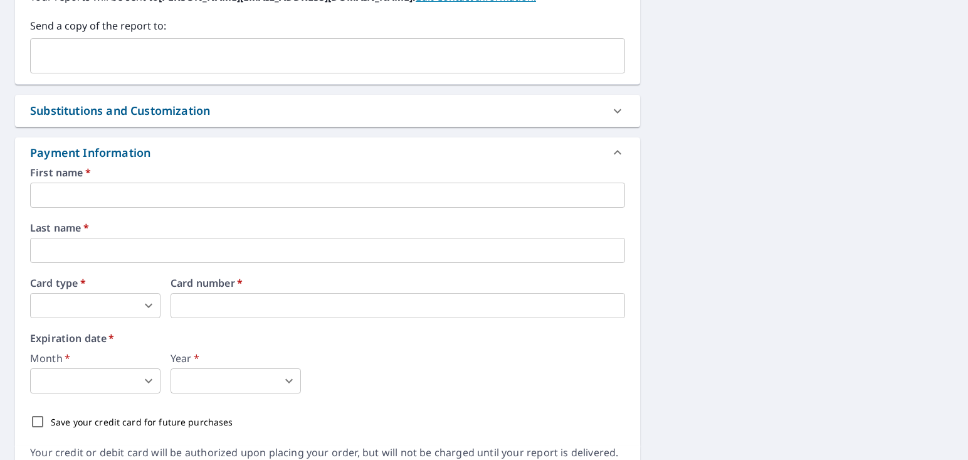
scroll to position [836, 0]
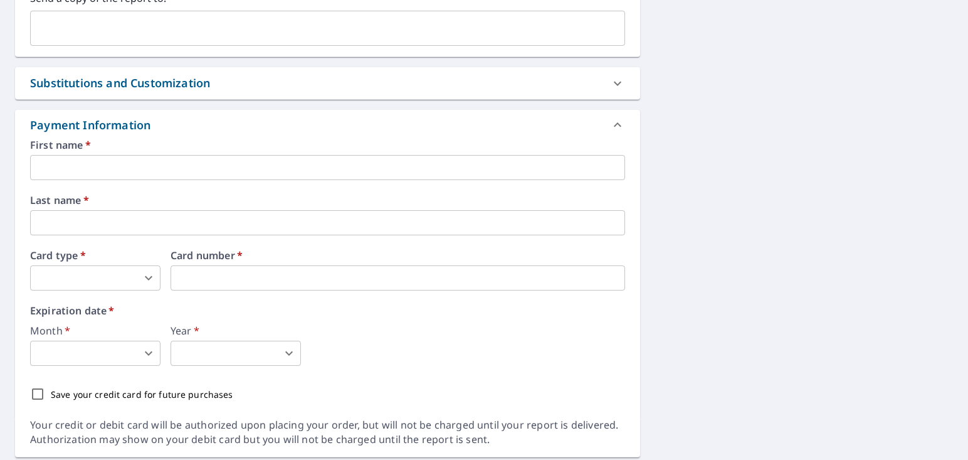
click at [134, 169] on input "text" at bounding box center [327, 167] width 595 height 25
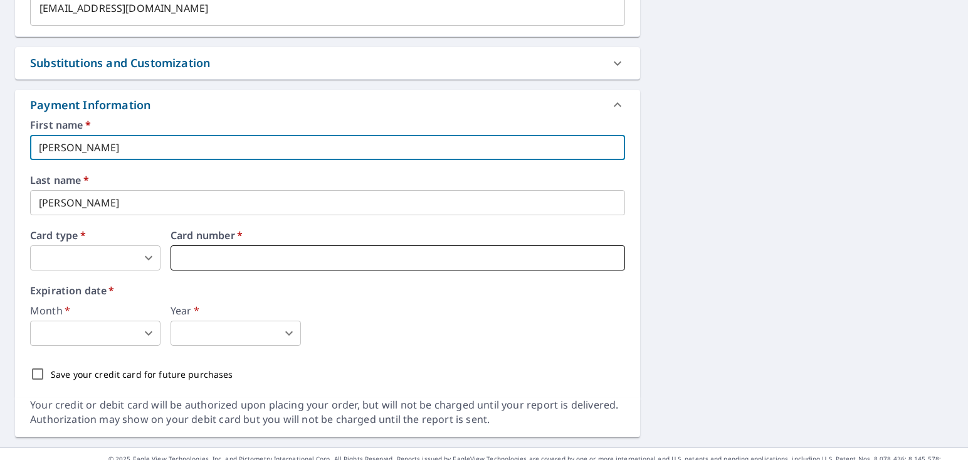
scroll to position [876, 0]
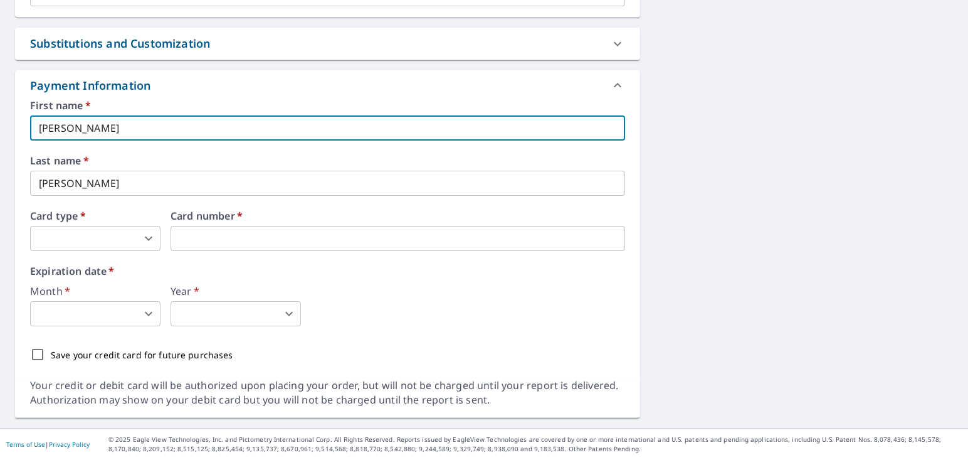
click at [141, 238] on body "ES ES Dashboard Order History Cancel Order ES Dashboard / Finalize Order Finali…" at bounding box center [484, 230] width 968 height 460
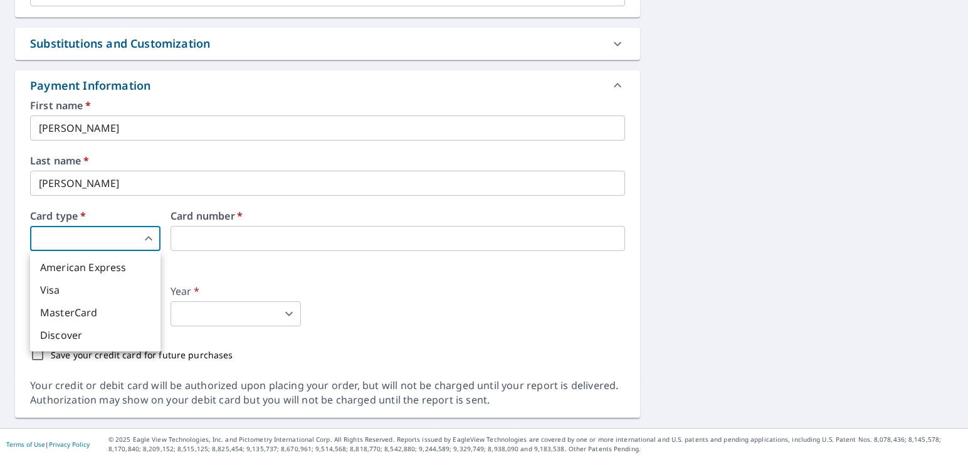
click at [115, 287] on li "Visa" at bounding box center [95, 289] width 130 height 23
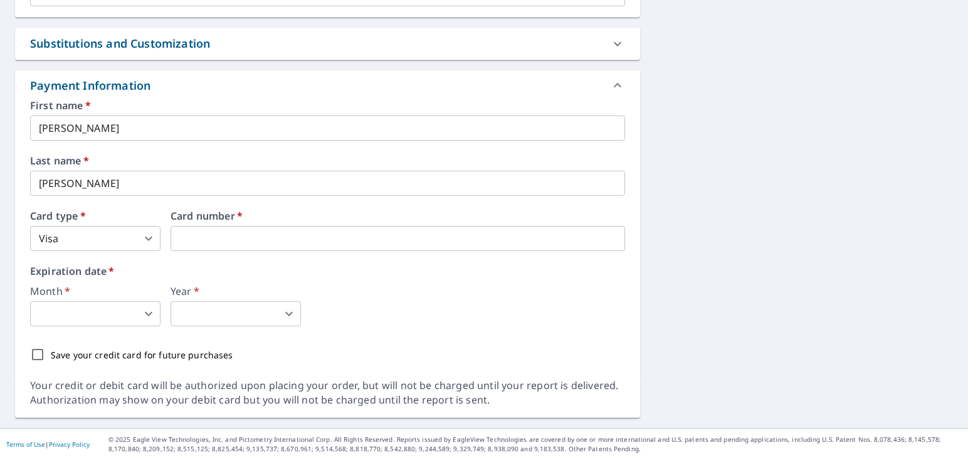
click at [95, 310] on body "ES ES Dashboard Order History Cancel Order ES Dashboard / Finalize Order Finali…" at bounding box center [484, 230] width 968 height 460
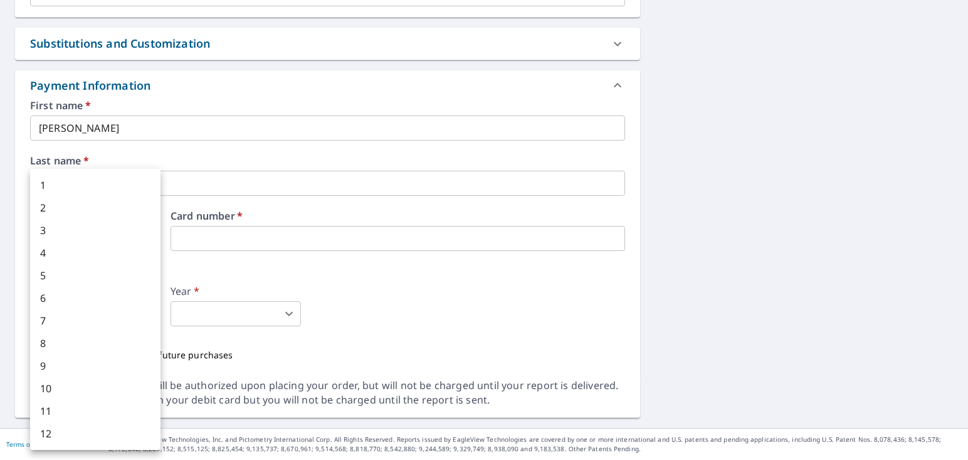
click at [68, 250] on li "4" at bounding box center [95, 252] width 130 height 23
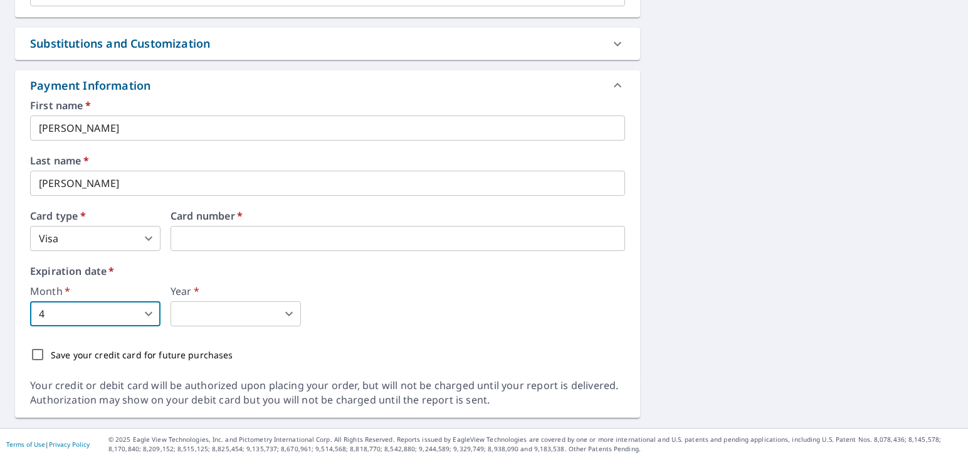
click at [283, 321] on body "ES ES Dashboard Order History Cancel Order ES Dashboard / Finalize Order Finali…" at bounding box center [484, 230] width 968 height 460
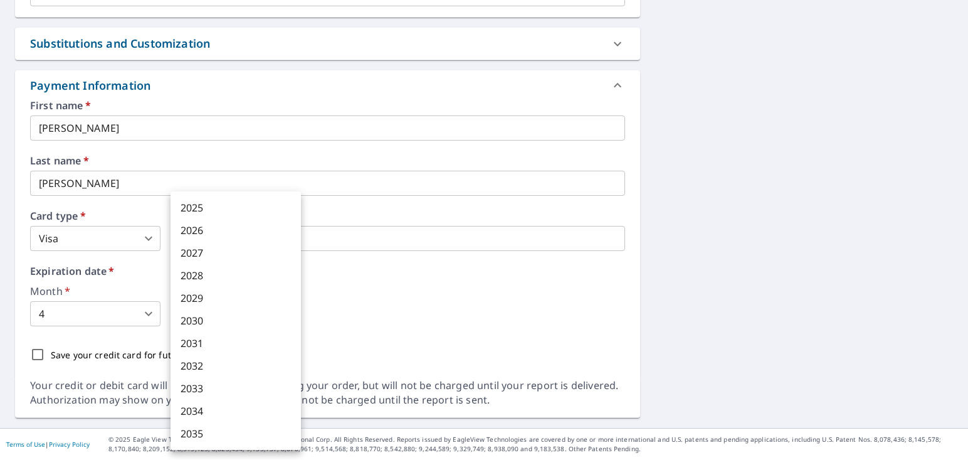
click at [223, 229] on li "2026" at bounding box center [236, 230] width 130 height 23
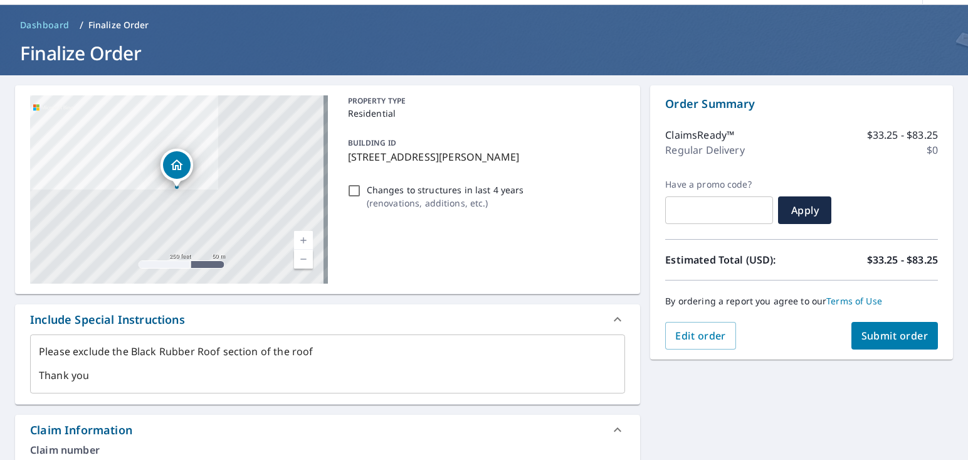
scroll to position [40, 0]
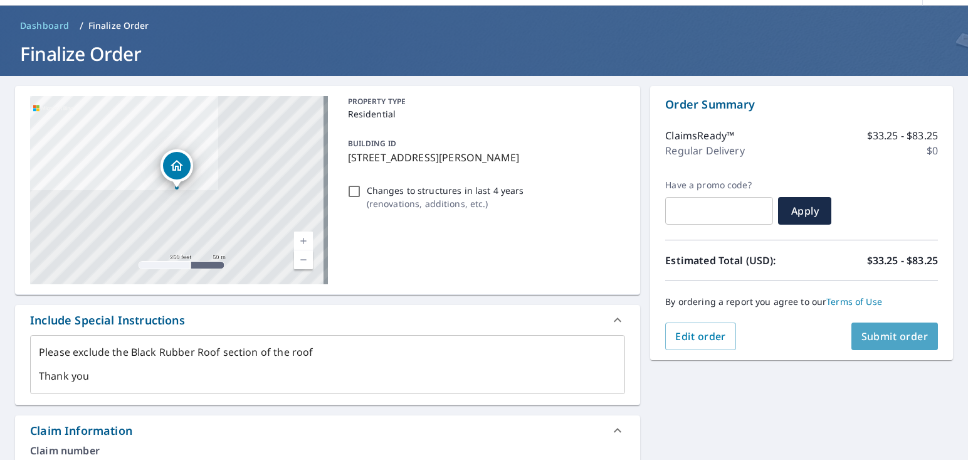
click at [883, 334] on span "Submit order" at bounding box center [895, 336] width 67 height 14
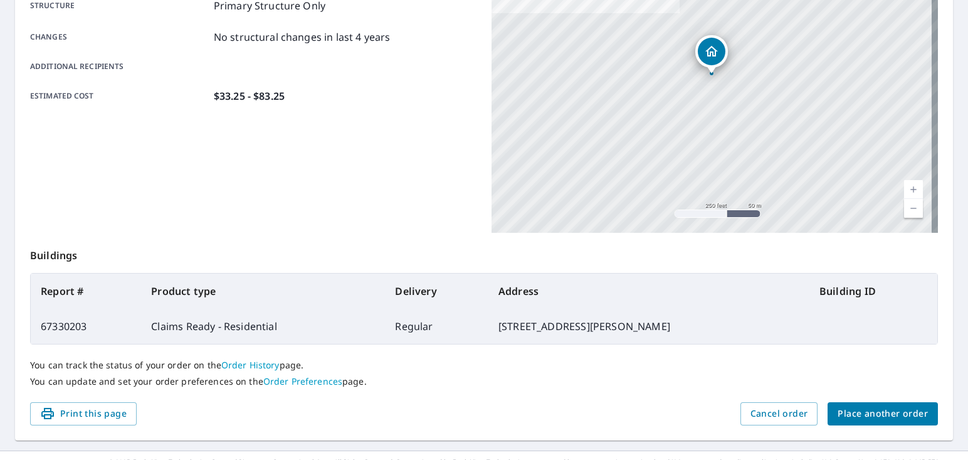
scroll to position [279, 0]
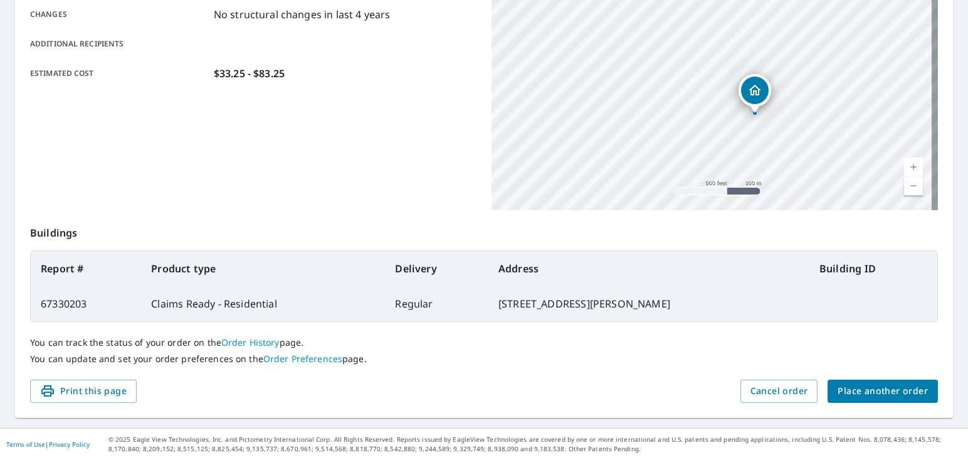
click at [391, 193] on div "Product type Claims Ready - Residential Delivery method Regular Delivery by 9/1…" at bounding box center [253, 54] width 447 height 314
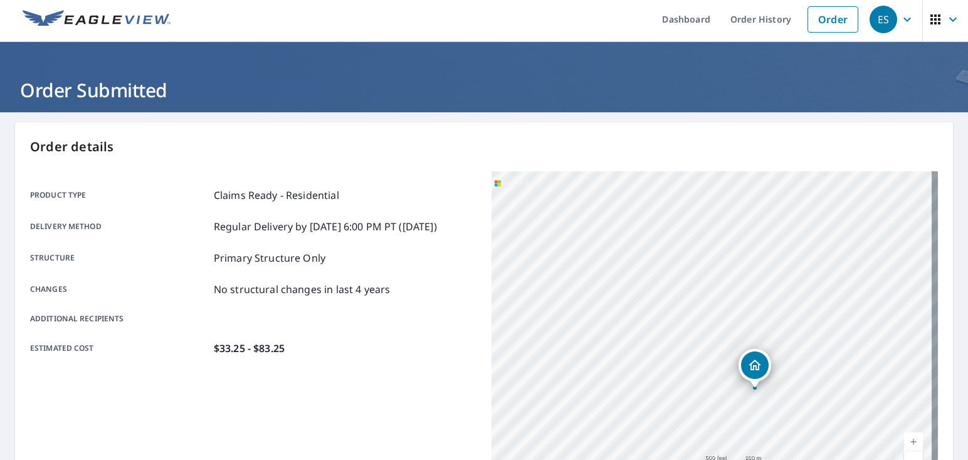
scroll to position [0, 0]
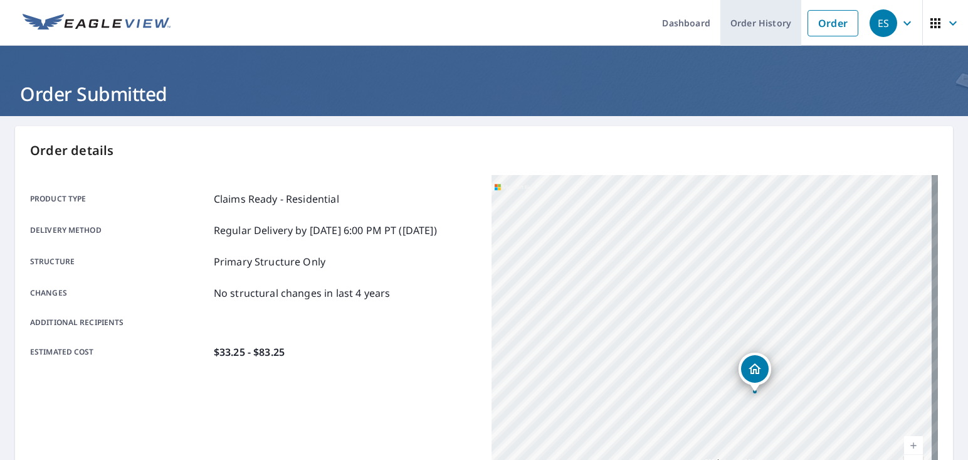
click at [739, 31] on link "Order History" at bounding box center [761, 23] width 81 height 46
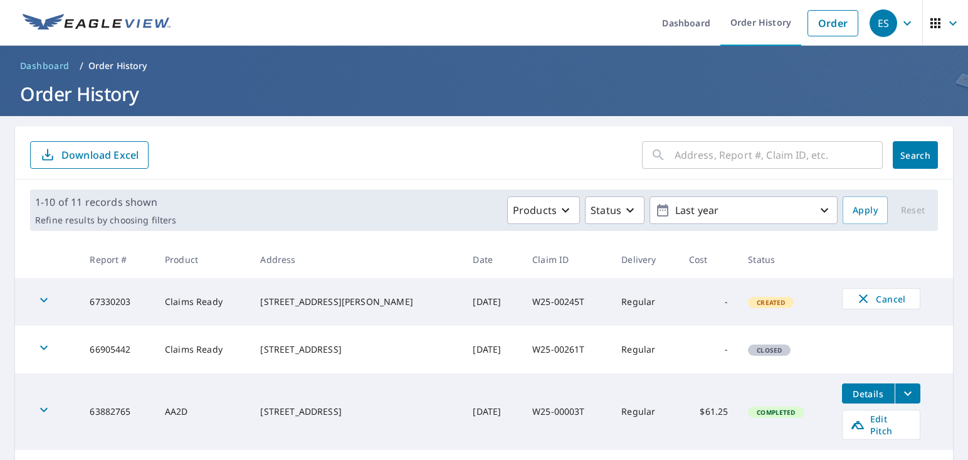
click at [528, 157] on form "​ Search Download Excel" at bounding box center [484, 155] width 908 height 28
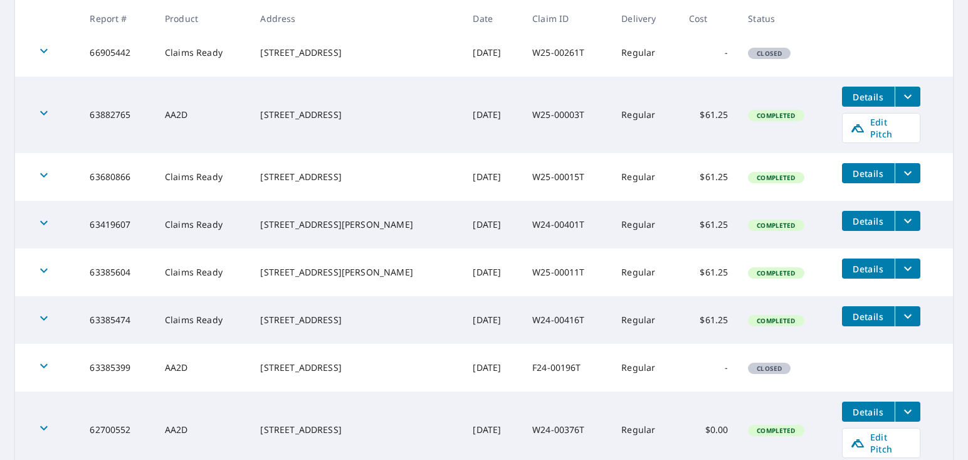
scroll to position [445, 0]
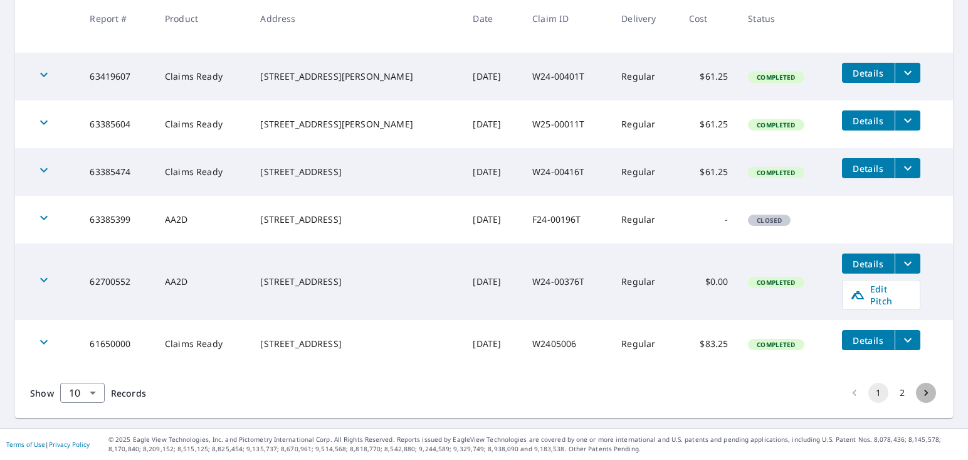
click at [920, 393] on icon "Go to next page" at bounding box center [926, 392] width 13 height 13
